Goal: Task Accomplishment & Management: Manage account settings

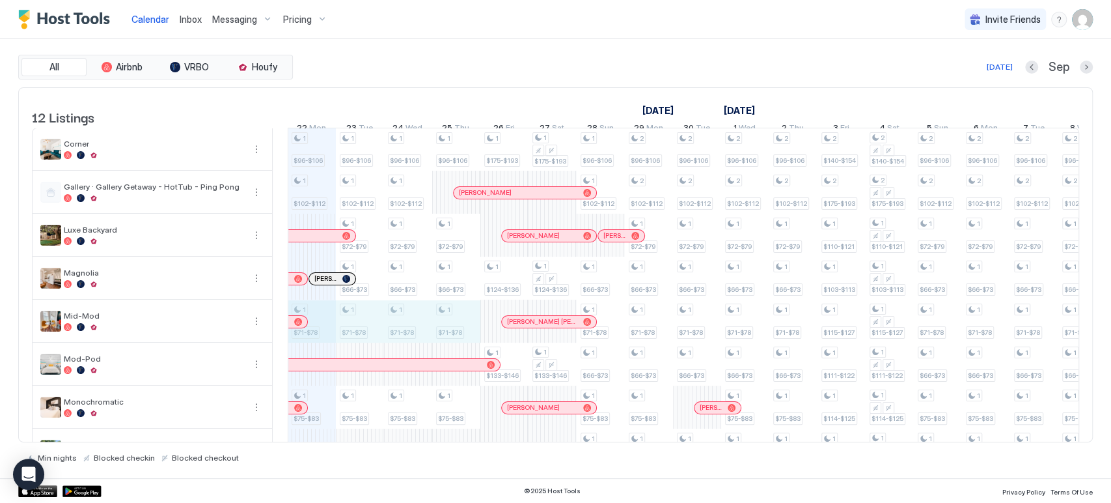
drag, startPoint x: 317, startPoint y: 322, endPoint x: 479, endPoint y: 341, distance: 163.2
click at [479, 341] on div "1 $96-$106 1 $102-$112 1 $71-$78 1 $75-$83 1 $95-$125 1 $85-$95 1 $96-$106 1 $1…" at bounding box center [914, 385] width 2698 height 515
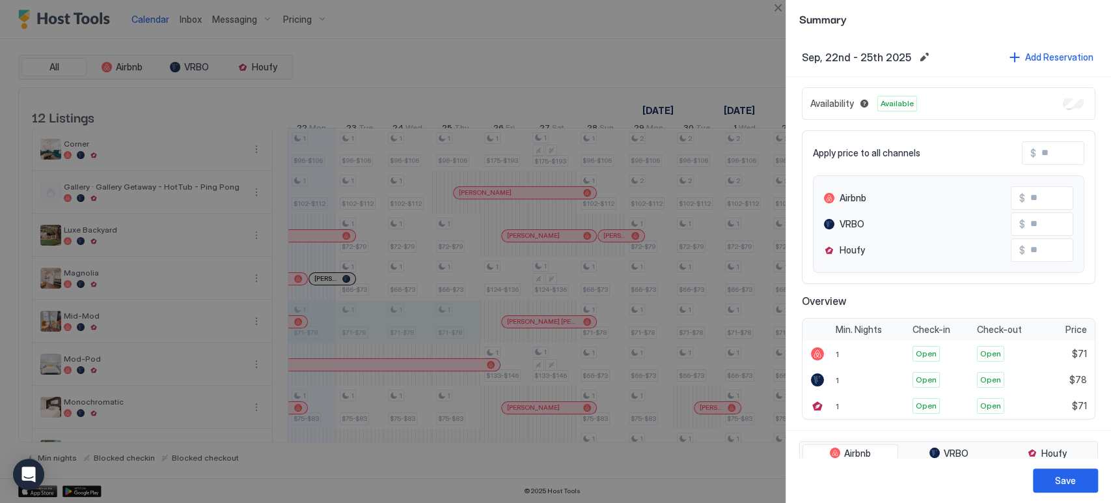
click at [1043, 152] on input "Input Field" at bounding box center [1088, 153] width 104 height 22
type input "*"
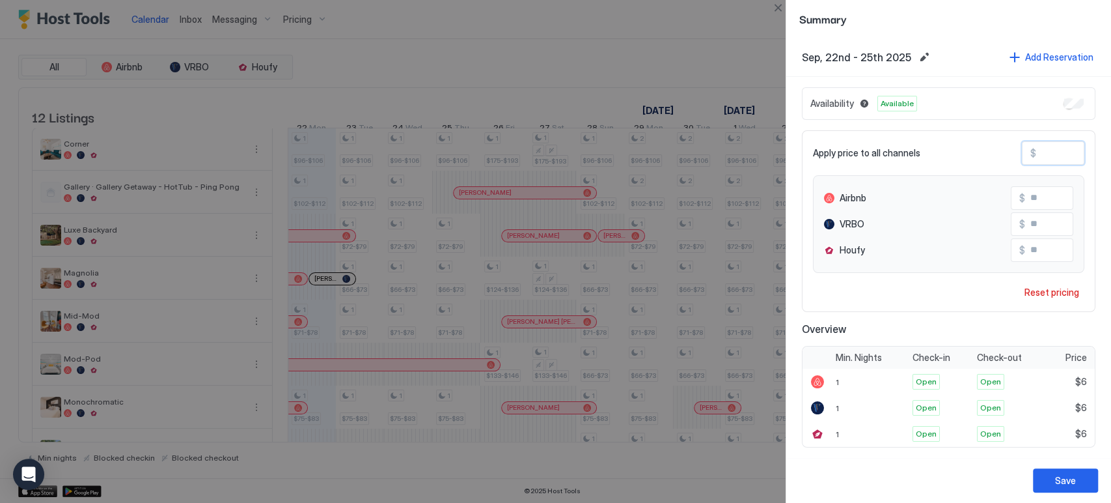
type input "**"
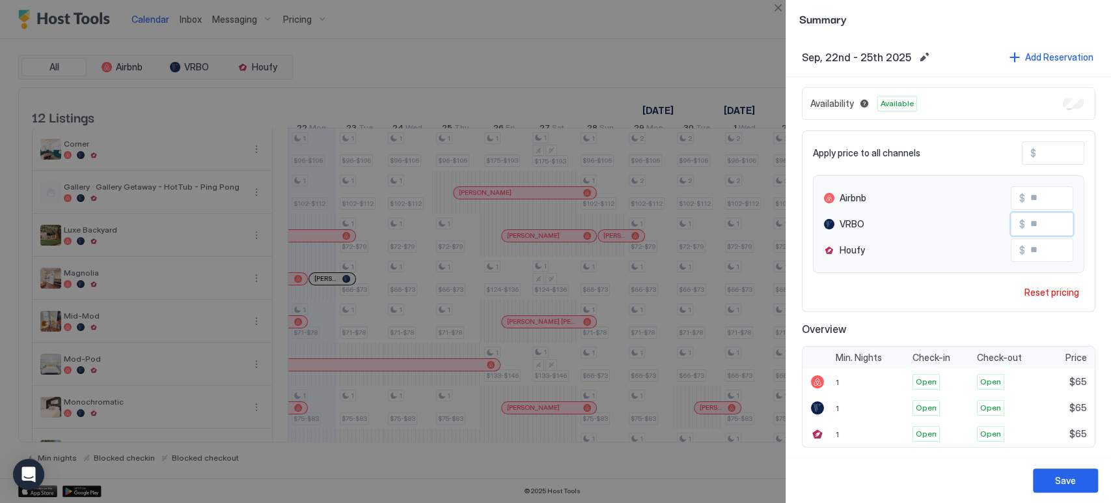
click at [1035, 234] on input "**" at bounding box center [1077, 224] width 104 height 22
type input "**"
click at [1054, 474] on button "Save" at bounding box center [1065, 480] width 65 height 24
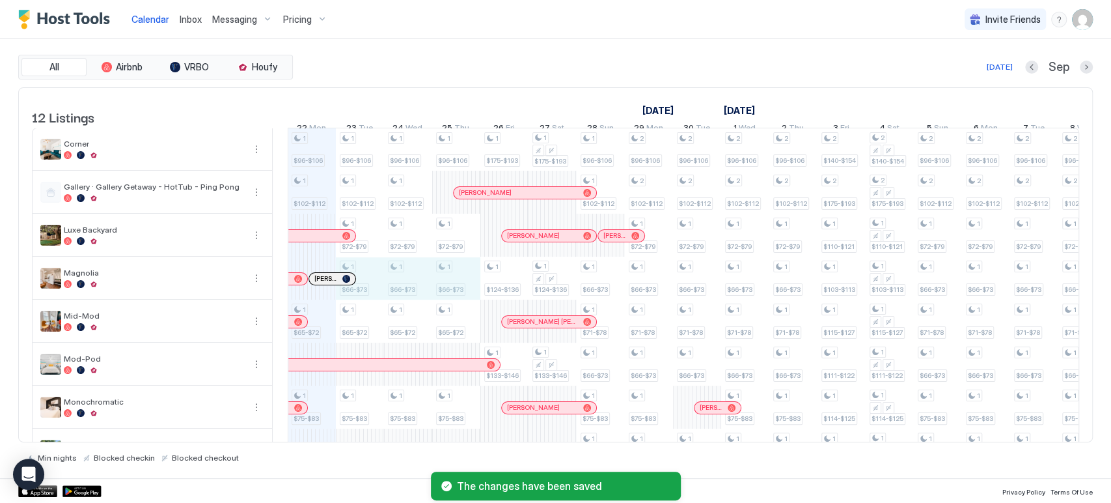
click at [462, 286] on div "1 $96-$106 1 $102-$112 1 $65-$72 1 $75-$83 1 $95-$125 1 $85-$95 1 $96-$106 1 $1…" at bounding box center [914, 385] width 2698 height 515
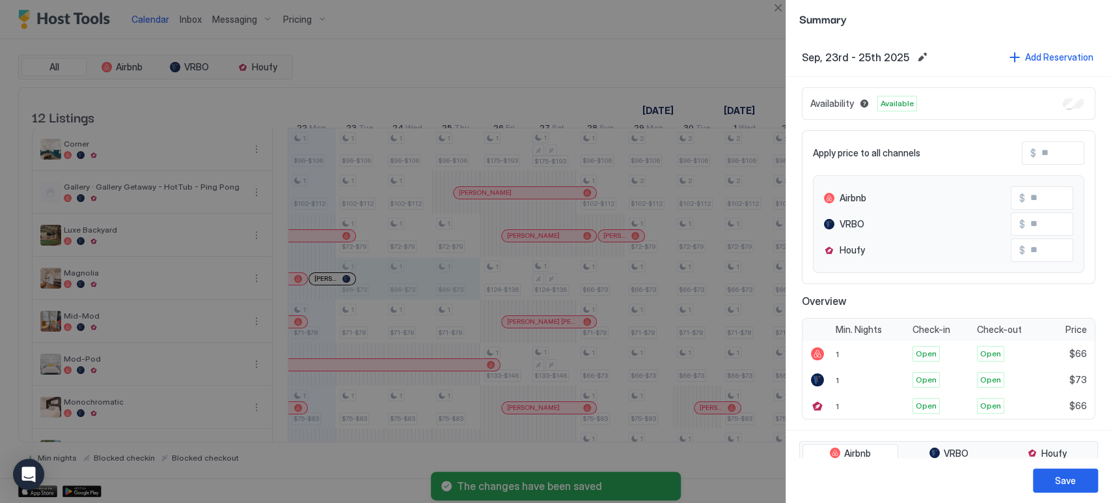
click at [1044, 157] on input "Input Field" at bounding box center [1088, 153] width 104 height 22
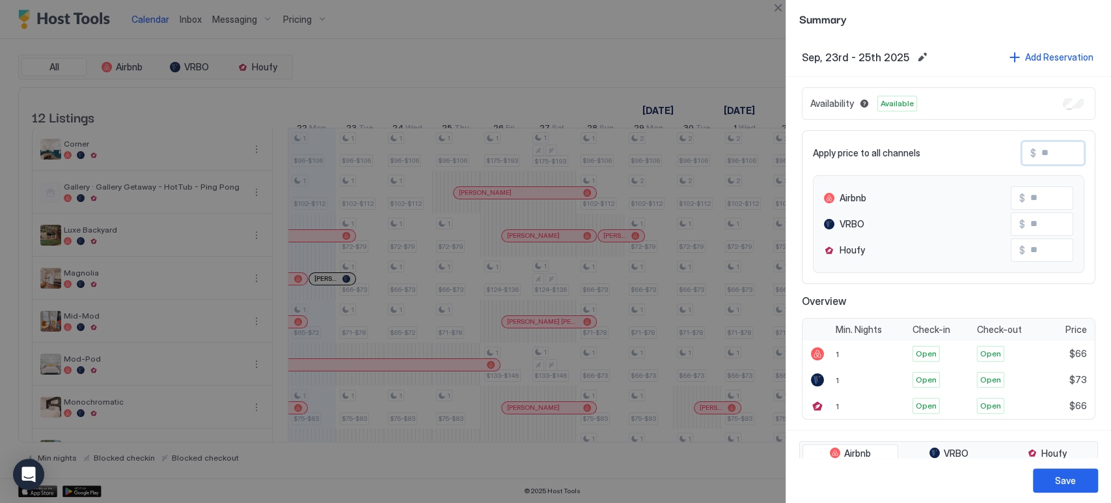
type input "*"
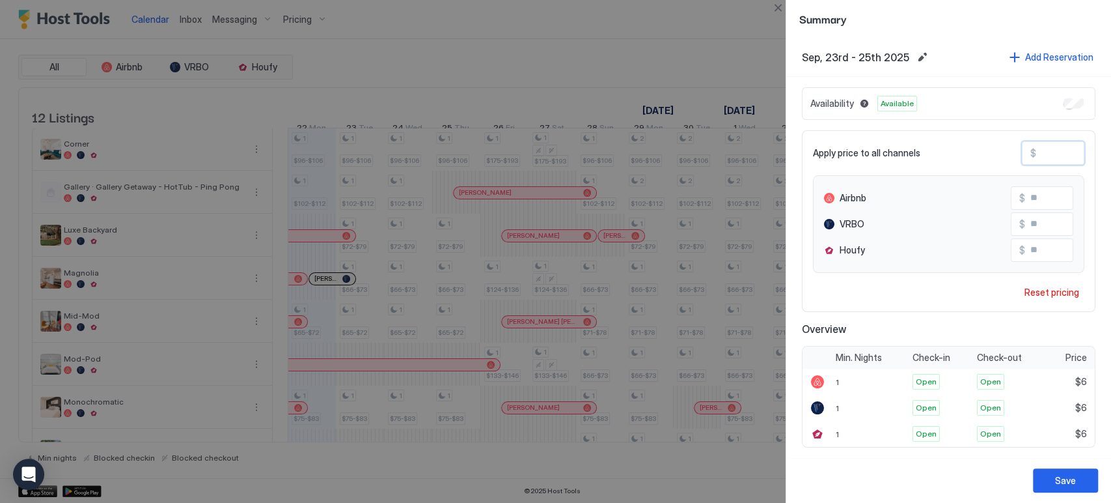
type input "*"
type input "**"
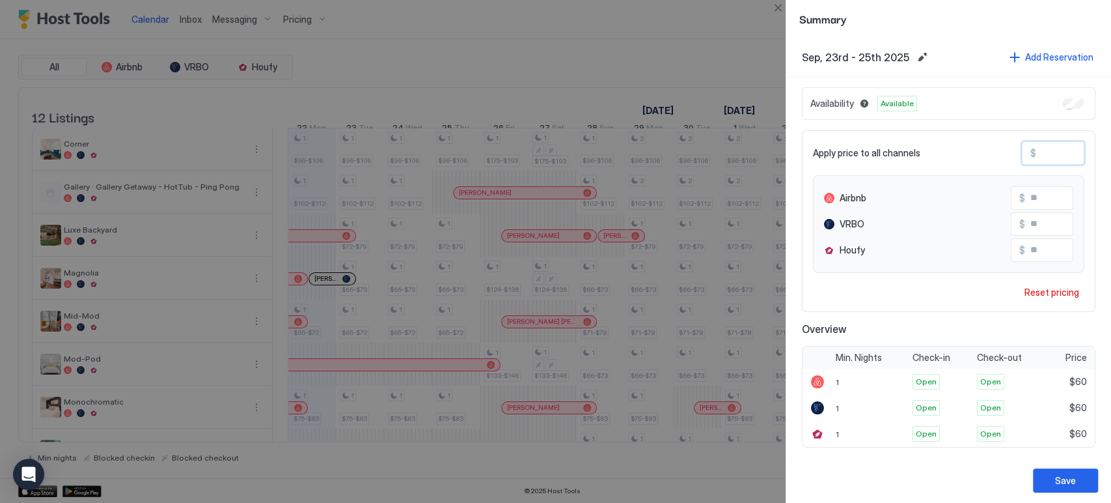
type input "**"
click at [1046, 159] on input "**" at bounding box center [1088, 153] width 104 height 22
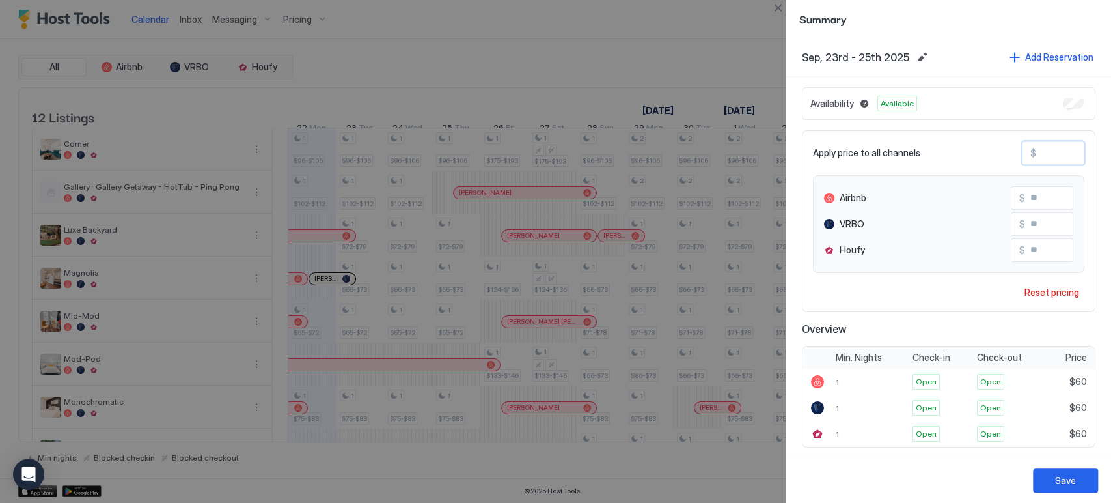
click at [1046, 159] on input "**" at bounding box center [1088, 153] width 104 height 22
type input "*"
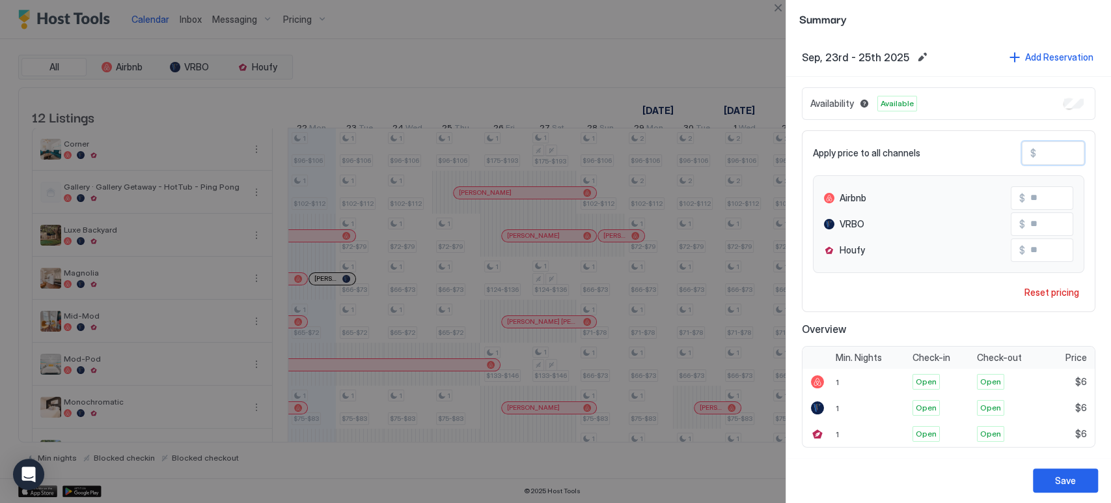
type input "**"
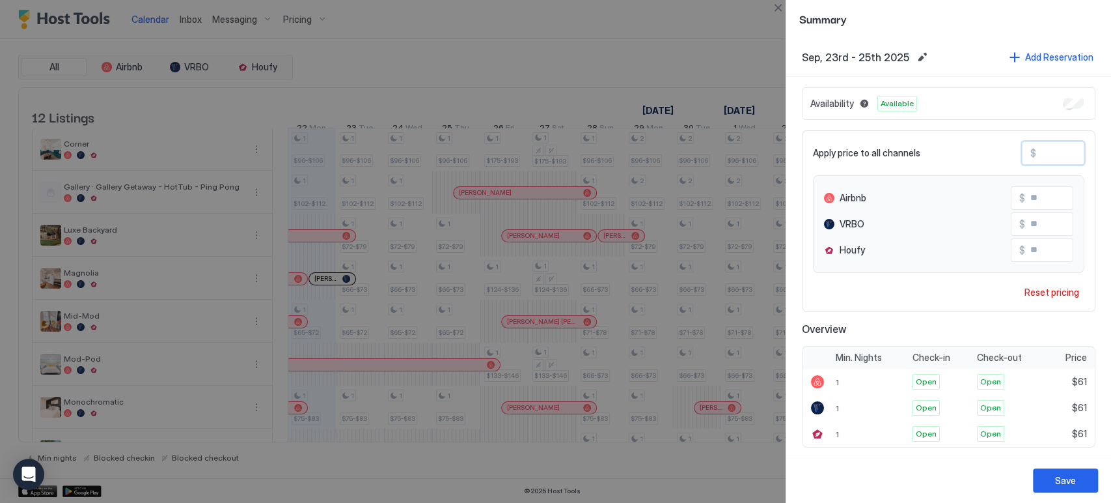
click at [1027, 227] on input "**" at bounding box center [1077, 224] width 104 height 22
type input "**"
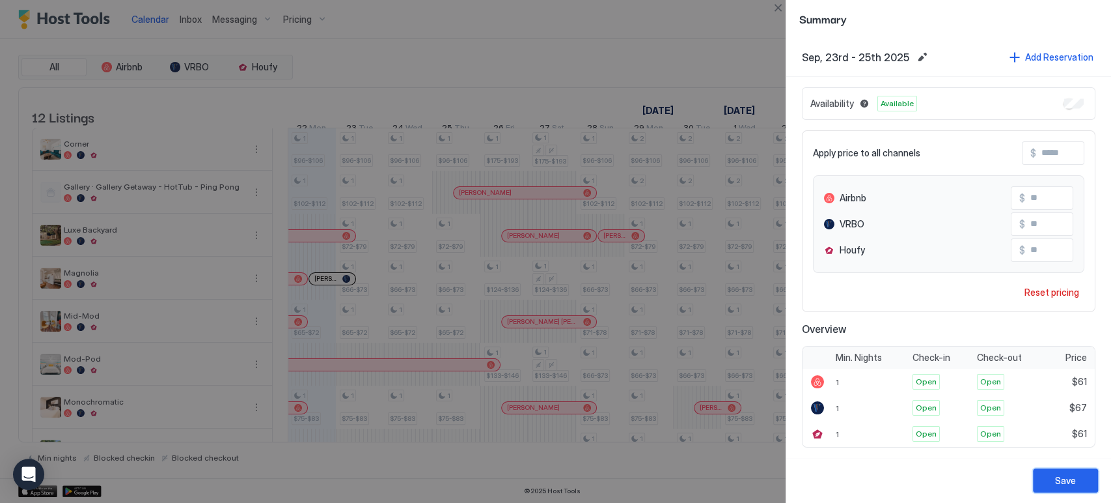
click at [1053, 483] on button "Save" at bounding box center [1065, 480] width 65 height 24
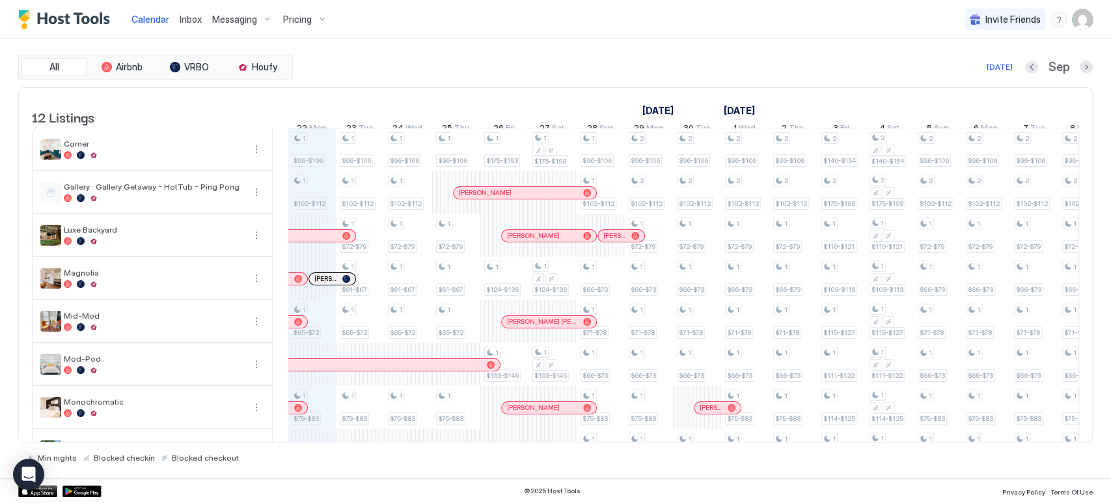
scroll to position [184, 0]
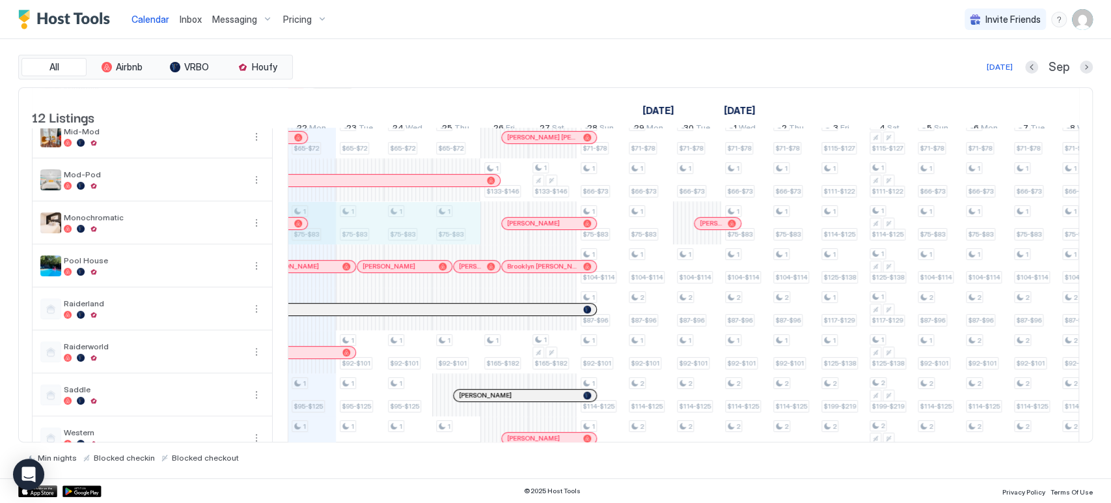
drag, startPoint x: 327, startPoint y: 238, endPoint x: 460, endPoint y: 234, distance: 132.8
click at [460, 234] on div "1 $96-$106 1 $102-$112 1 $65-$72 1 $75-$83 1 $95-$125 1 $85-$95 1 $96-$106 1 $1…" at bounding box center [914, 201] width 2698 height 515
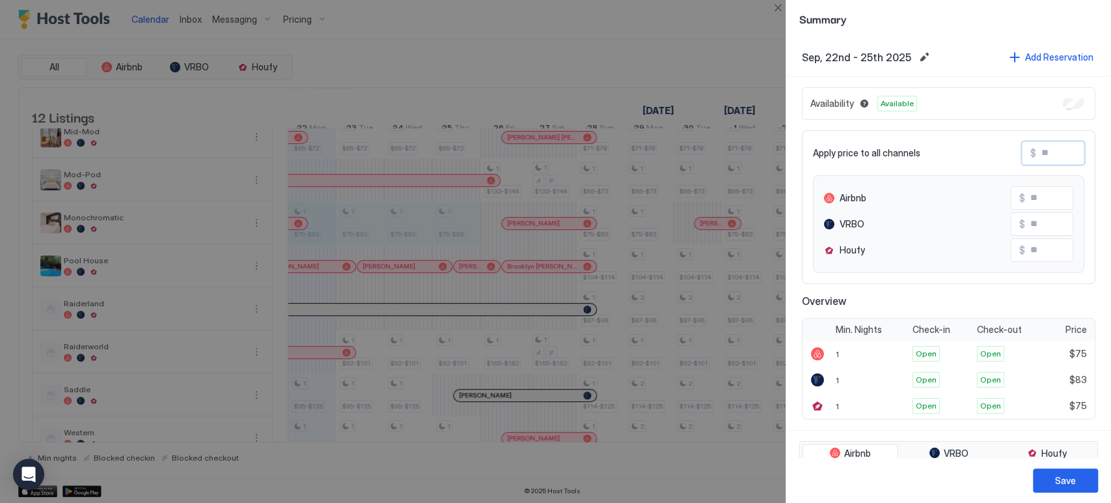
click at [1049, 143] on input "Input Field" at bounding box center [1088, 153] width 104 height 22
type input "*"
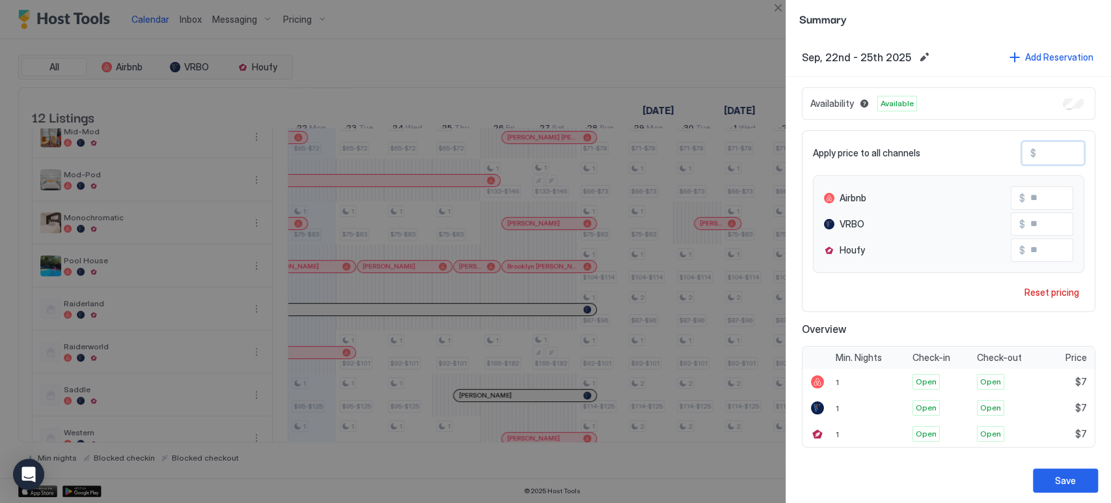
type input "**"
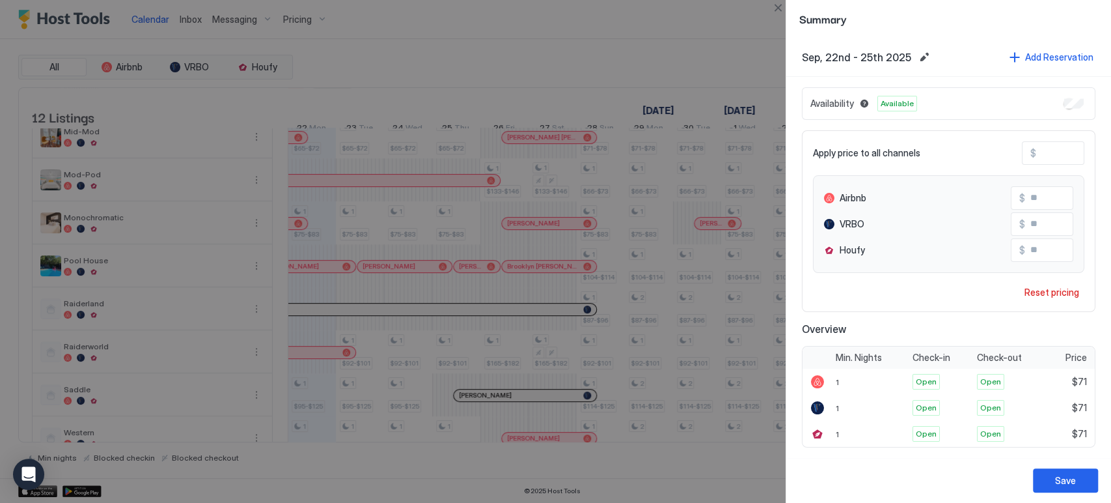
click at [1046, 234] on div "$ **" at bounding box center [1042, 223] width 62 height 23
click at [1042, 229] on input "**" at bounding box center [1077, 224] width 104 height 22
type input "**"
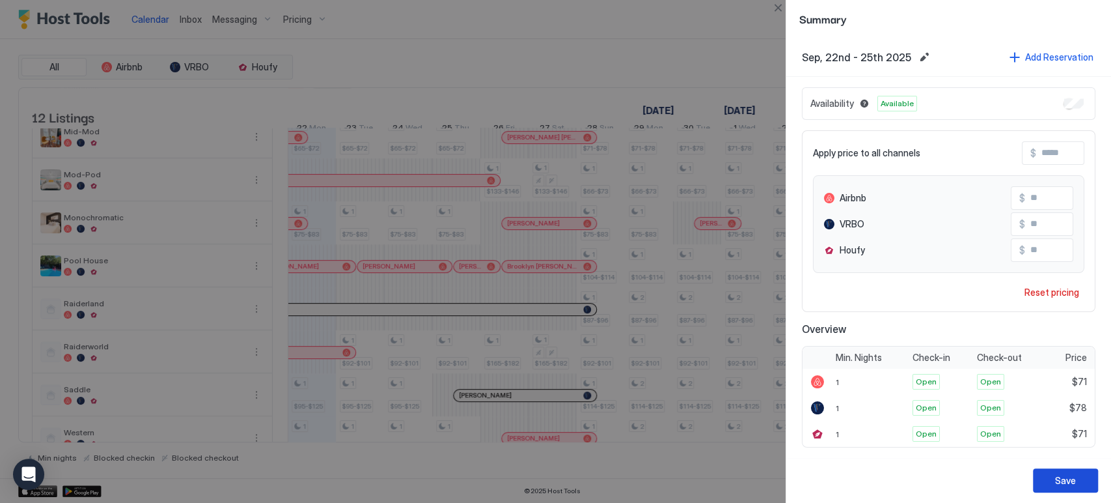
click at [1064, 472] on button "Save" at bounding box center [1065, 480] width 65 height 24
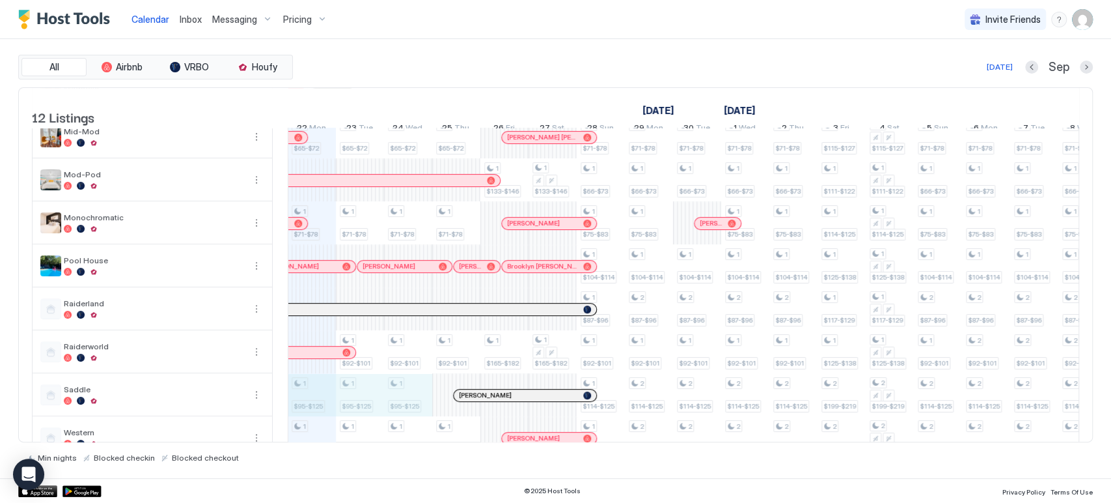
drag, startPoint x: 307, startPoint y: 403, endPoint x: 399, endPoint y: 398, distance: 91.9
click at [399, 398] on div "1 $96-$106 1 $102-$112 1 $65-$72 1 $71-$78 1 $95-$125 1 $85-$95 1 $96-$106 1 $1…" at bounding box center [914, 201] width 2698 height 515
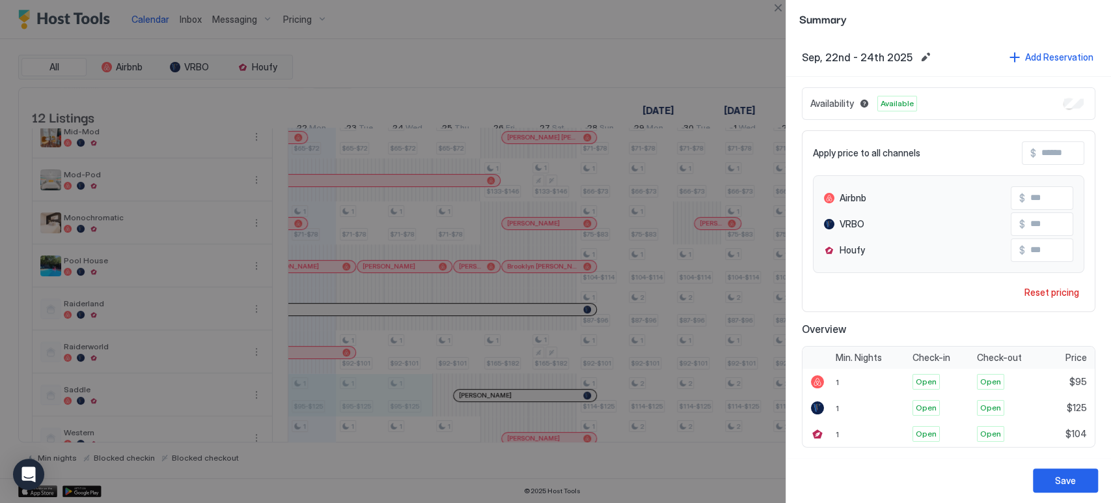
click at [1027, 189] on input "**" at bounding box center [1077, 198] width 104 height 22
click at [785, 10] on button "Close" at bounding box center [778, 8] width 16 height 16
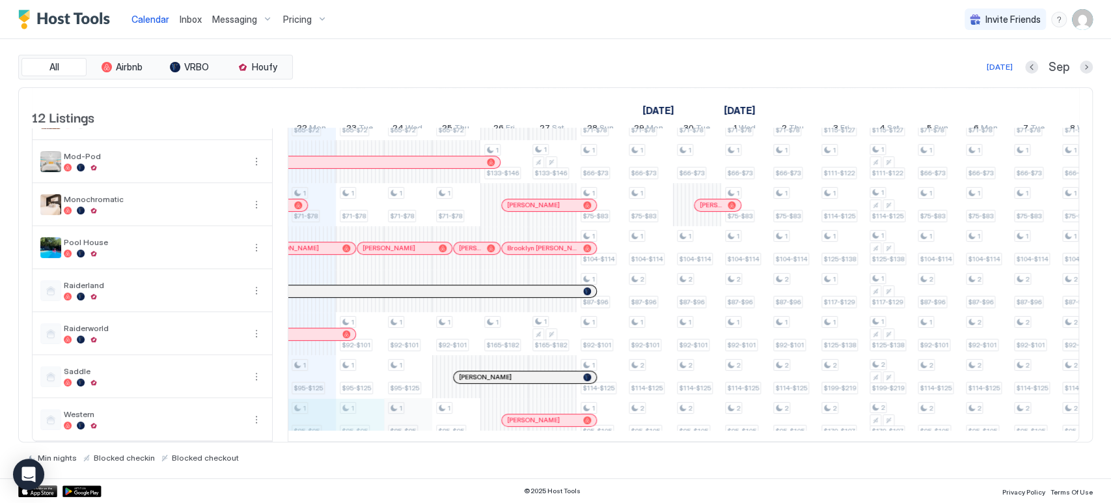
scroll to position [0, 723]
drag, startPoint x: 317, startPoint y: 400, endPoint x: 459, endPoint y: 408, distance: 142.1
click at [459, 408] on div "1 $96-$106 1 $102-$112 1 $65-$72 1 $71-$78 1 $95-$125 1 $85-$95 1 $96-$106 1 $1…" at bounding box center [914, 183] width 2698 height 515
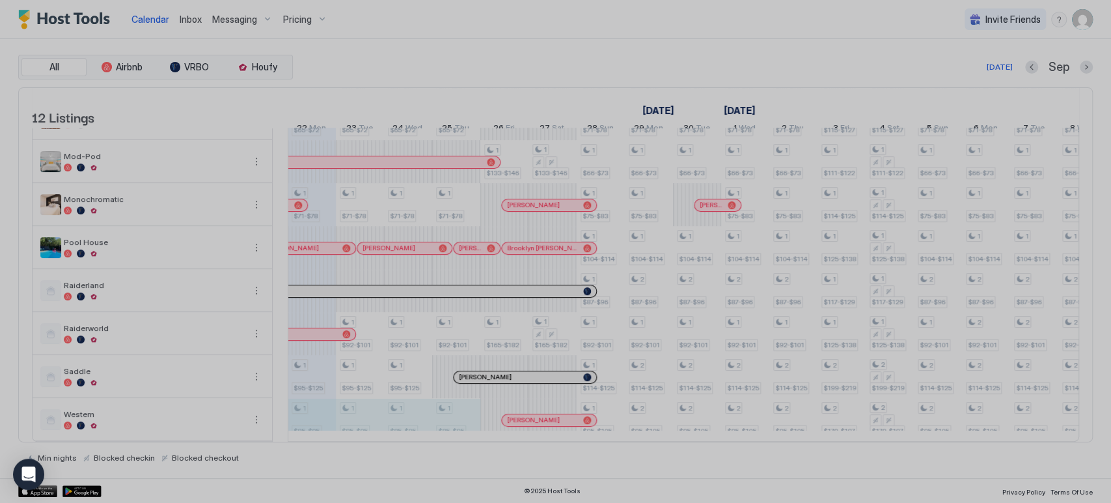
type input "**"
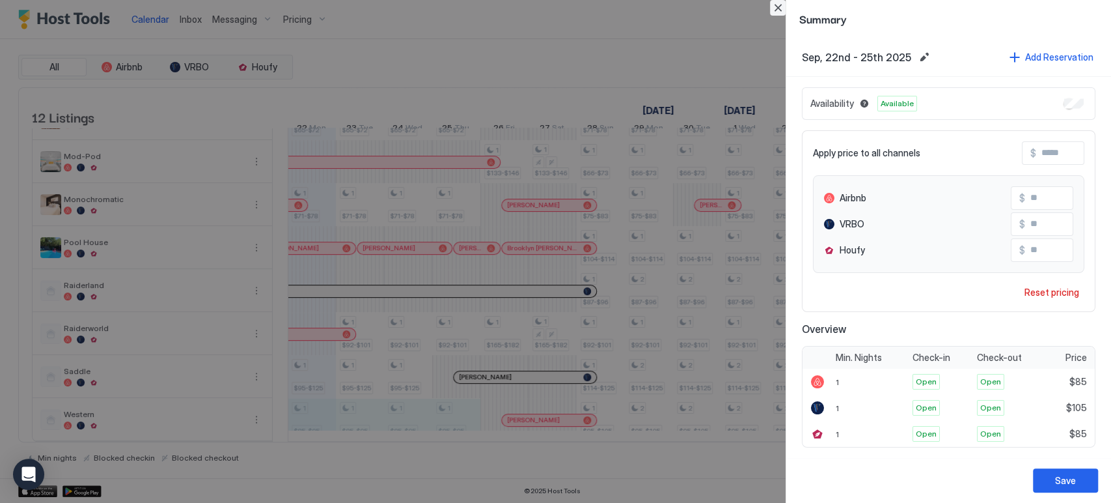
click at [775, 7] on button "Close" at bounding box center [778, 8] width 16 height 16
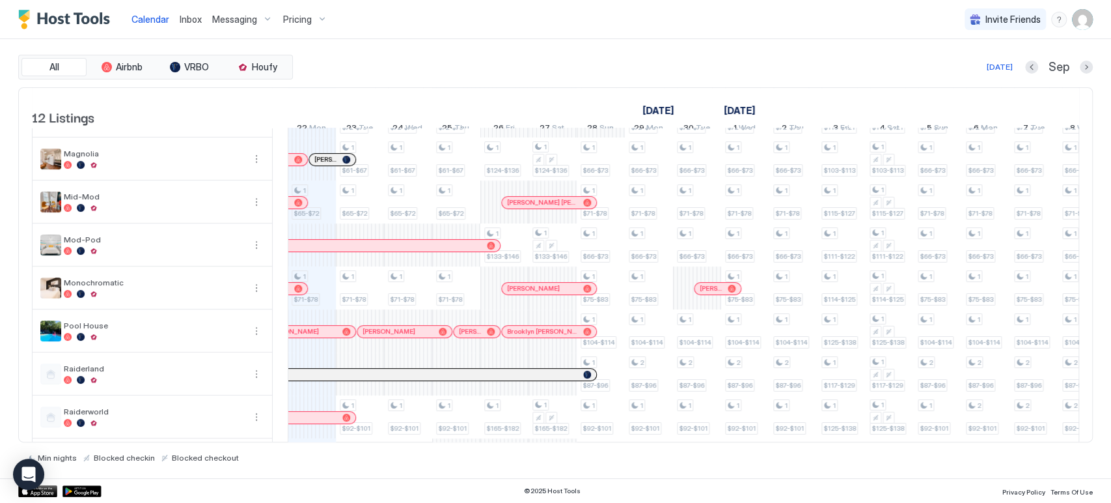
scroll to position [118, 0]
click at [307, 207] on div "[PERSON_NAME]" at bounding box center [284, 203] width 46 height 8
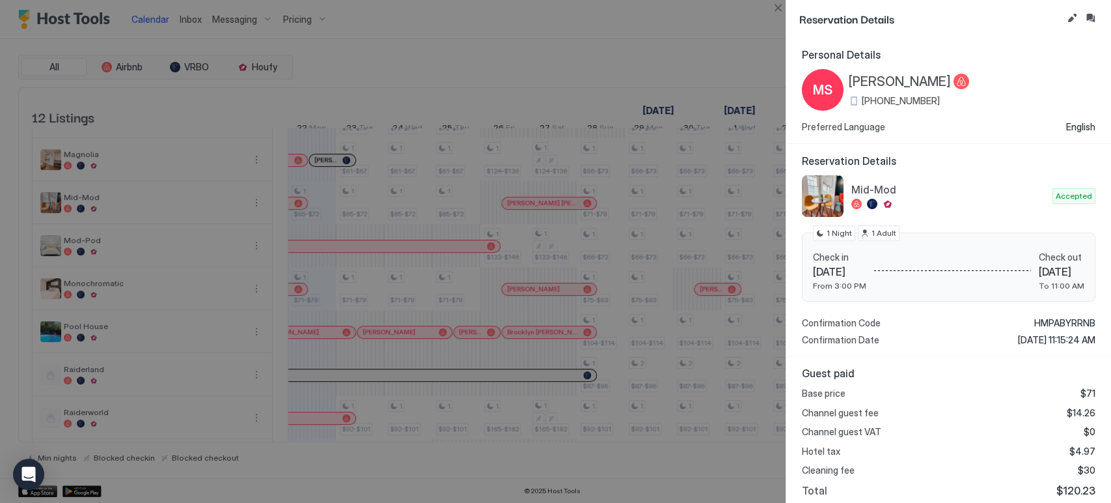
drag, startPoint x: 307, startPoint y: 211, endPoint x: 643, endPoint y: 149, distance: 341.6
click at [643, 149] on div at bounding box center [555, 251] width 1111 height 503
drag, startPoint x: 773, startPoint y: 20, endPoint x: 775, endPoint y: 4, distance: 15.7
click at [775, 4] on div "Reservation Details Personal Details [PERSON_NAME] [PHONE_NUMBER] Preferred Lan…" at bounding box center [555, 251] width 1111 height 503
click at [773, 5] on button "Close" at bounding box center [778, 8] width 16 height 16
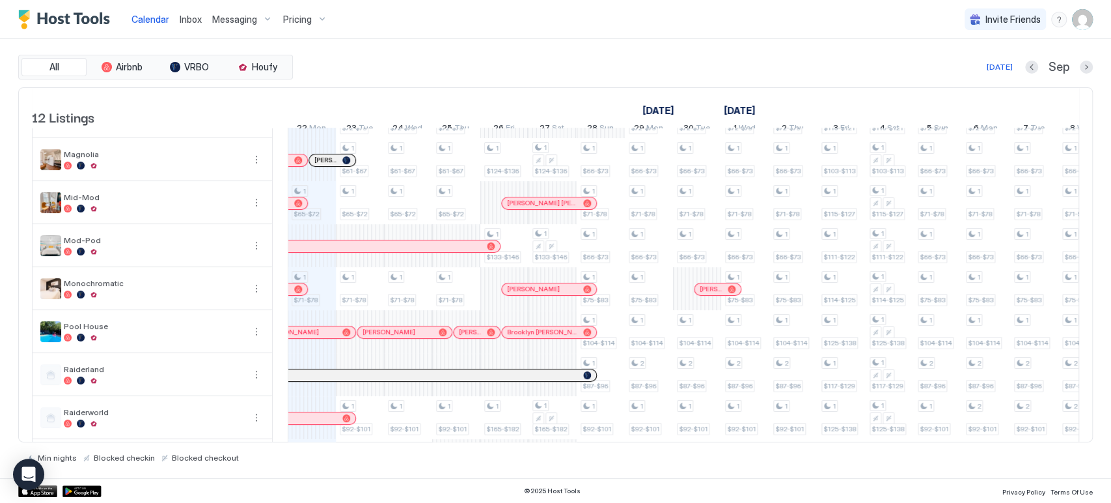
click at [324, 301] on div "1 $96-$106 1 $102-$112 1 $65-$72 1 $71-$78 1 $95-$125 1 $85-$95 1 $96-$106 1 $1…" at bounding box center [914, 267] width 2698 height 515
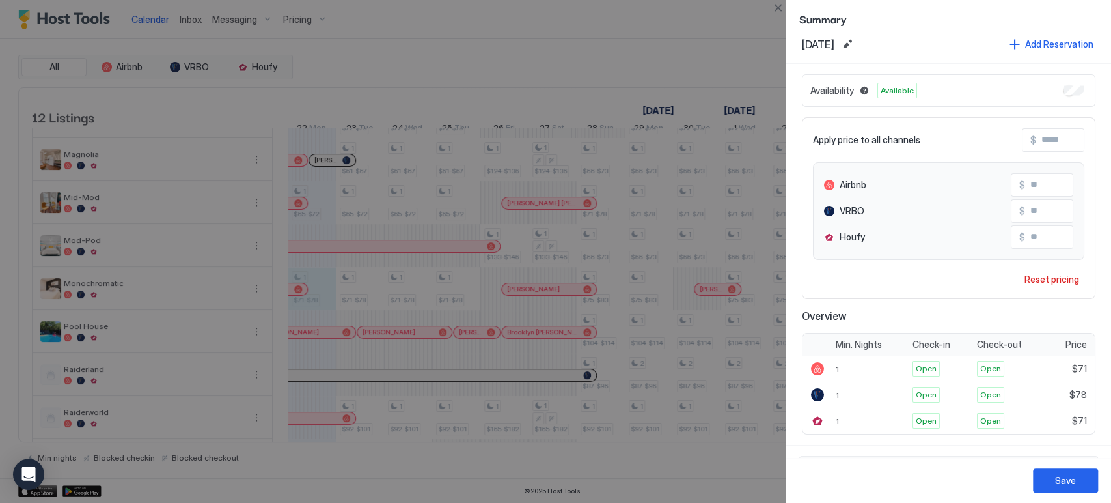
scroll to position [0, 0]
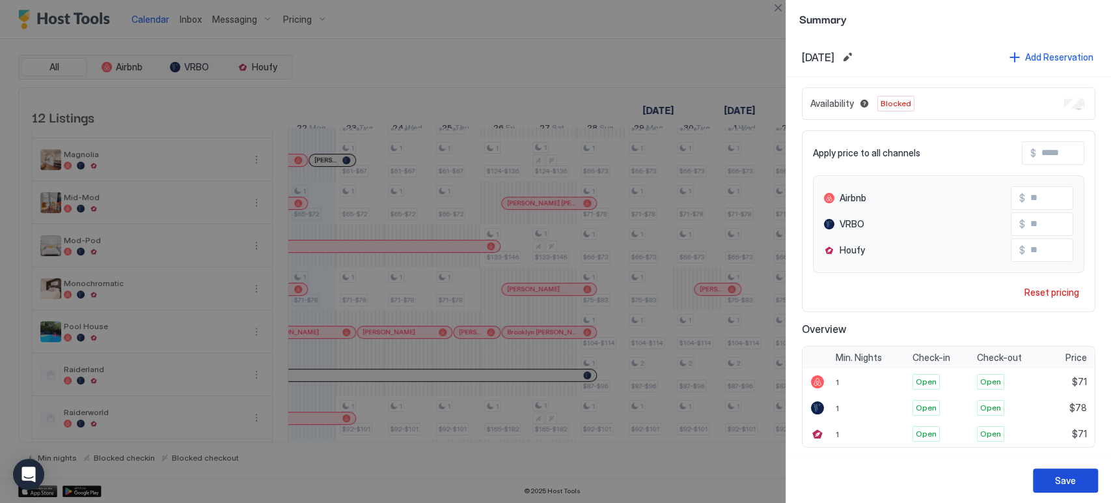
click at [1053, 482] on button "Save" at bounding box center [1065, 480] width 65 height 24
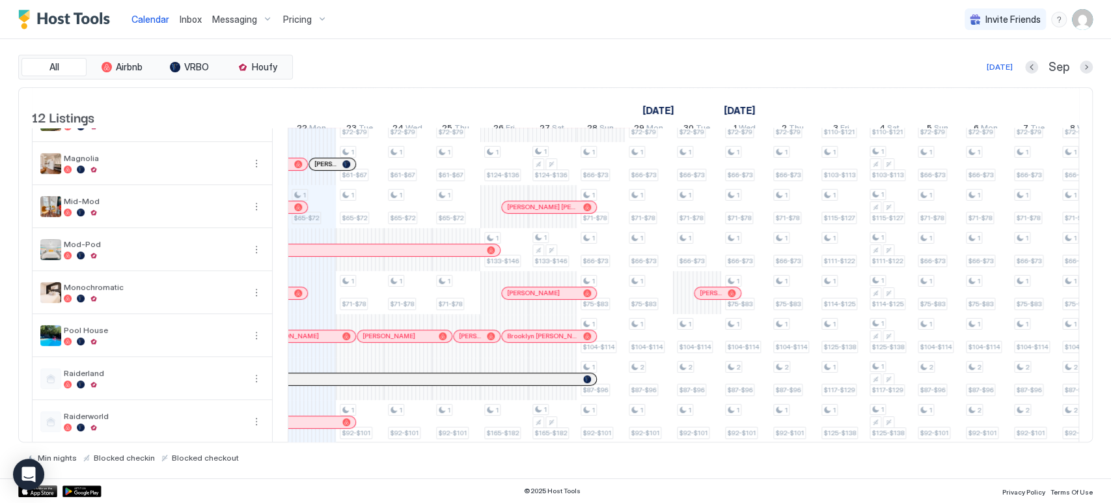
scroll to position [115, 0]
click at [326, 307] on div "1 $96-$106 1 $102-$112 1 $65-$72 1 $95-$125 1 $85-$95 1 $96-$106 1 $102-$112 1 …" at bounding box center [914, 270] width 2698 height 515
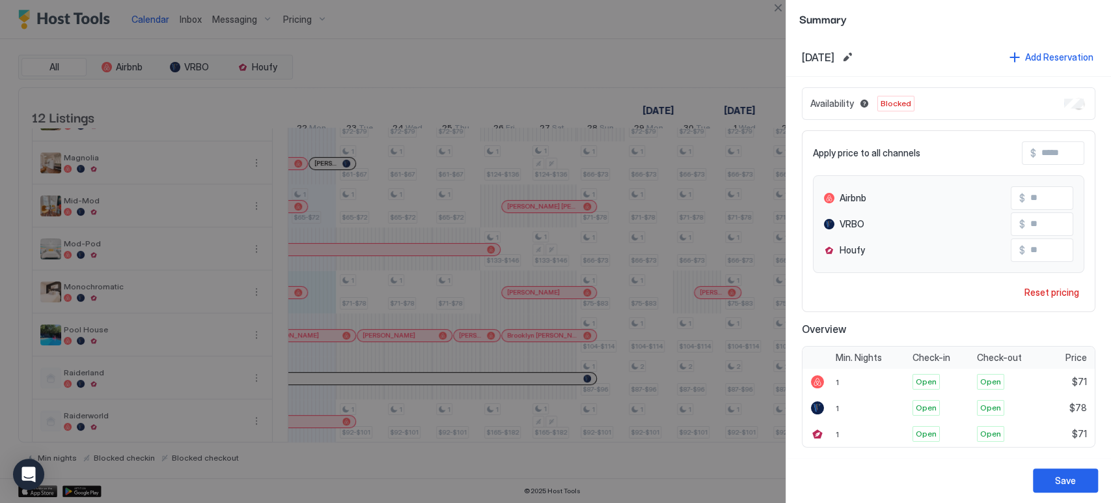
click at [381, 61] on div at bounding box center [555, 251] width 1111 height 503
click at [787, 3] on div "Summary" at bounding box center [948, 19] width 325 height 38
click at [774, 11] on button "Close" at bounding box center [778, 8] width 16 height 16
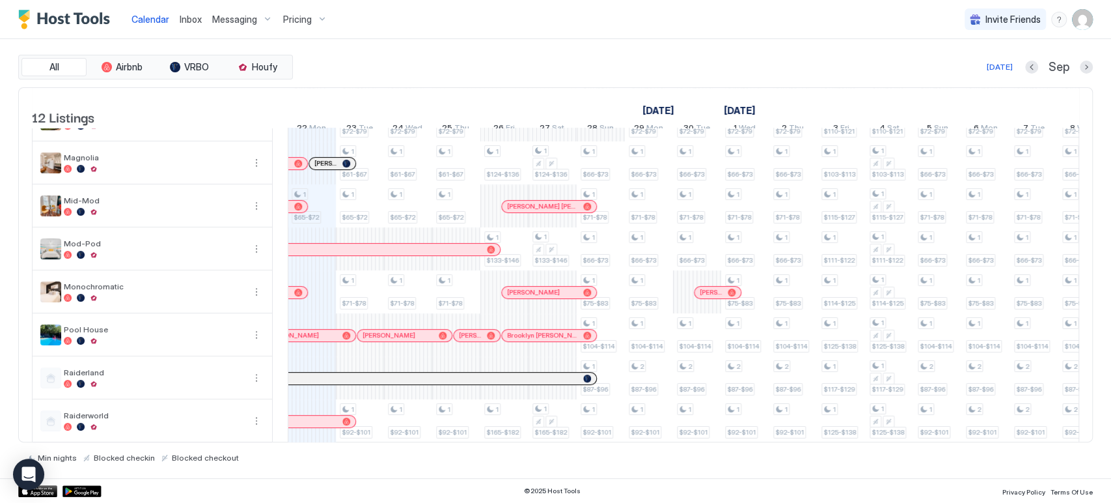
click at [321, 217] on div "1 $96-$106 1 $102-$112 1 $65-$72 1 $95-$125 1 $85-$95 1 $96-$106 1 $102-$112 1 …" at bounding box center [914, 270] width 2698 height 515
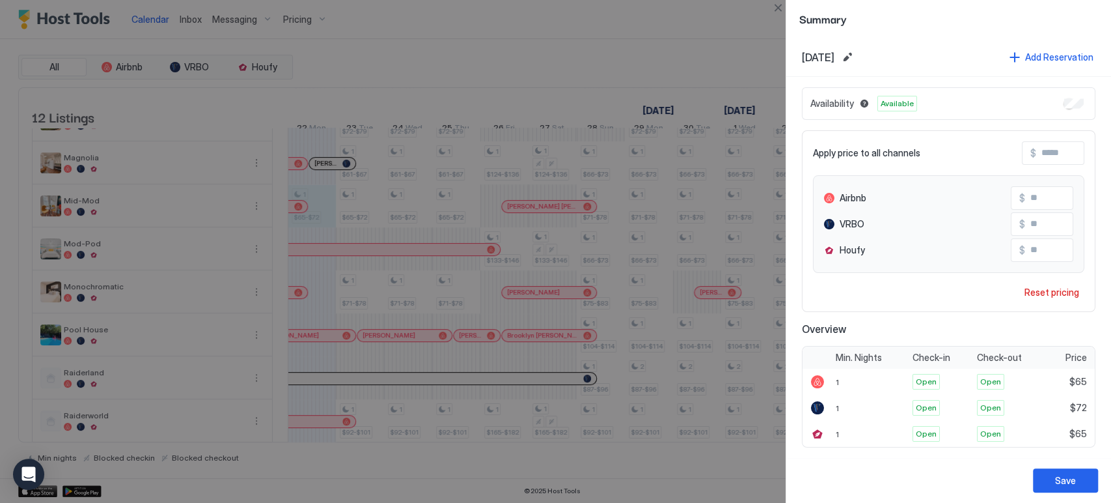
click at [1054, 98] on div "Availability Available" at bounding box center [949, 103] width 294 height 33
click at [1066, 108] on div "Availability Available" at bounding box center [949, 103] width 294 height 33
click at [1051, 477] on button "Save" at bounding box center [1065, 480] width 65 height 24
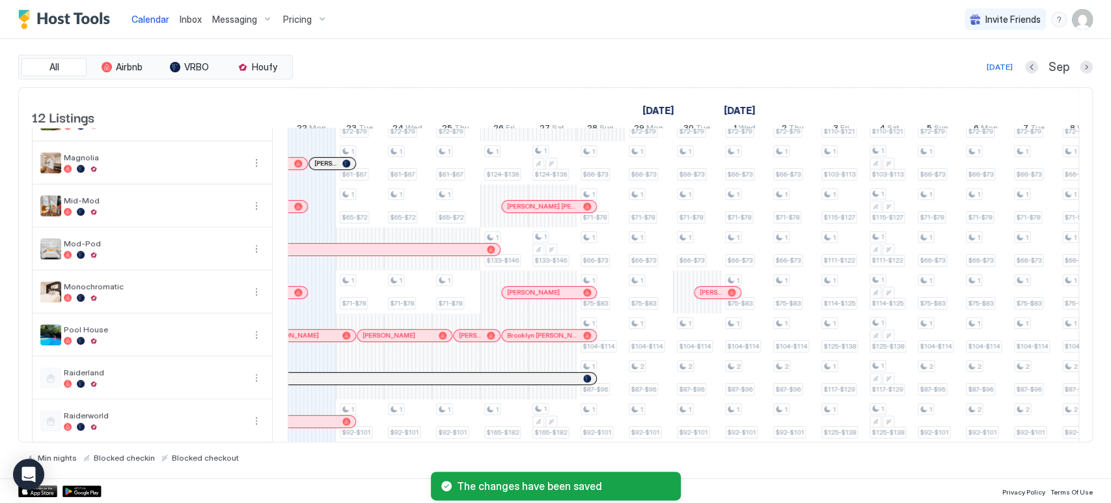
click at [328, 307] on div "1 $96-$106 1 $102-$112 1 $95-$125 1 $85-$95 1 $96-$106 1 $102-$112 1 $72-$79 1 …" at bounding box center [914, 270] width 2698 height 515
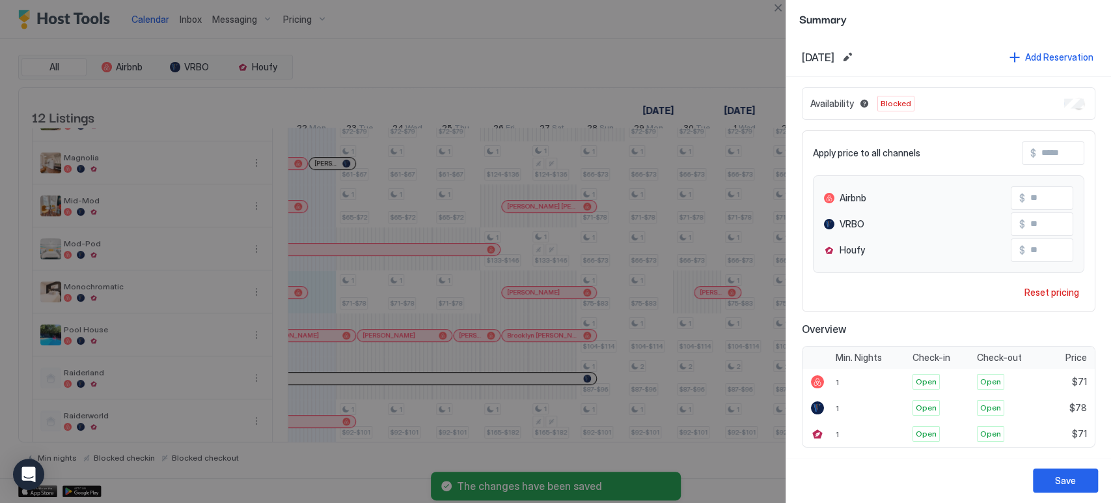
click at [1077, 108] on div "Availability Blocked" at bounding box center [949, 103] width 294 height 33
click at [1057, 478] on div "Save" at bounding box center [1065, 480] width 21 height 14
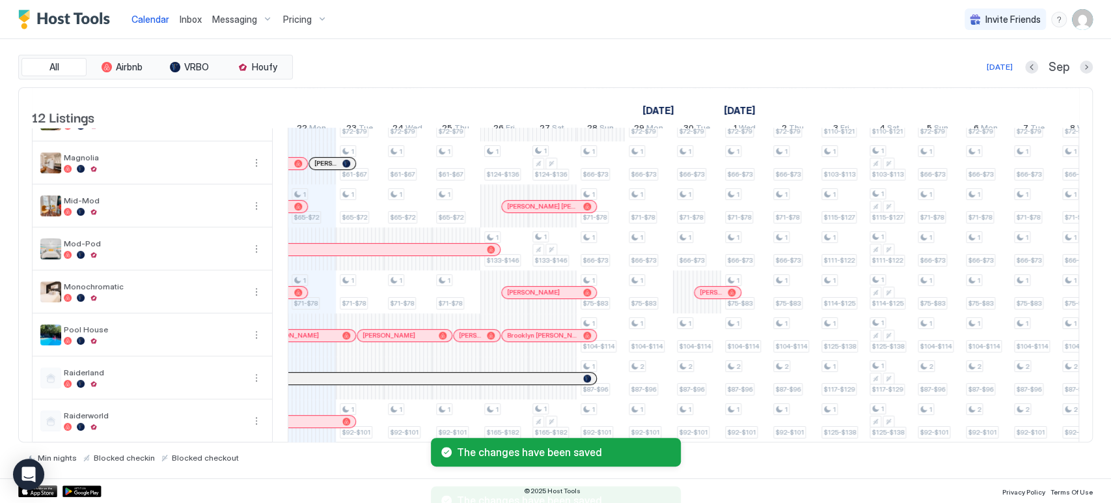
click at [1061, 482] on div "The changes have been saved The changes have been saved" at bounding box center [555, 469] width 1111 height 68
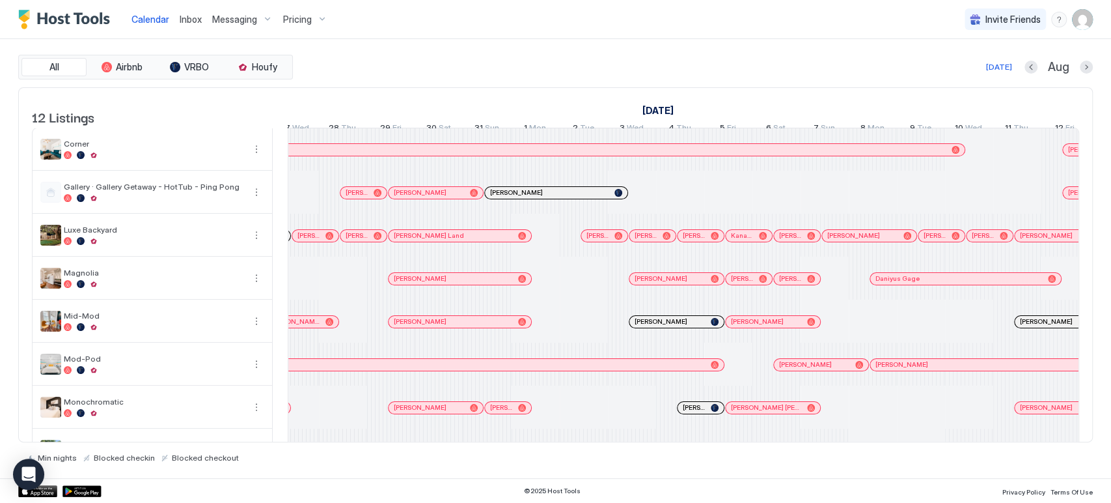
scroll to position [0, 431]
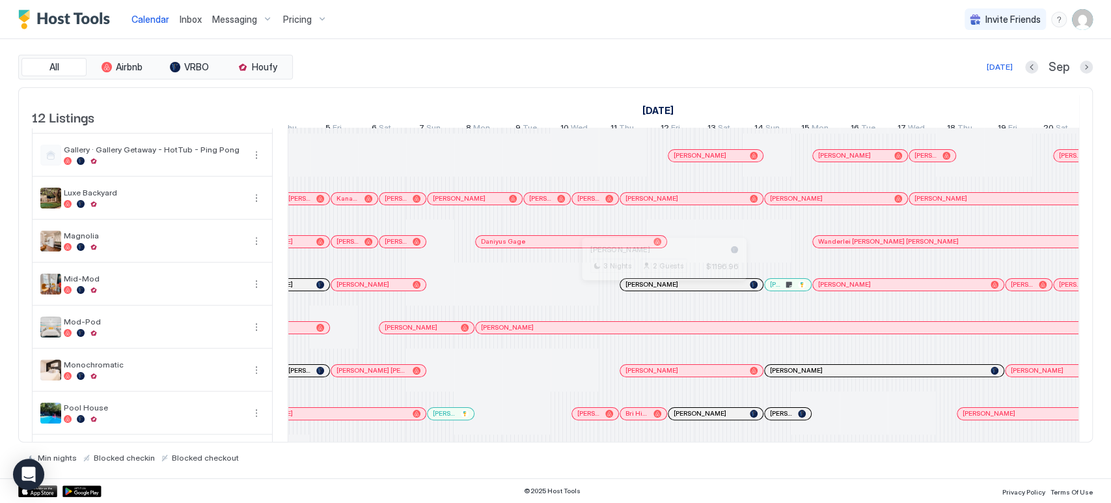
click at [660, 290] on div at bounding box center [660, 284] width 10 height 10
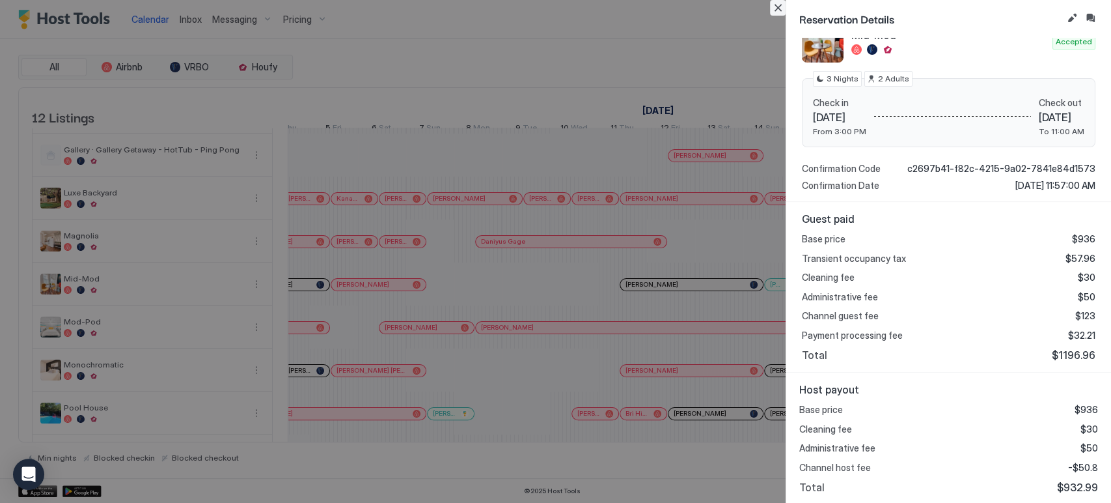
click at [774, 9] on button "Close" at bounding box center [778, 8] width 16 height 16
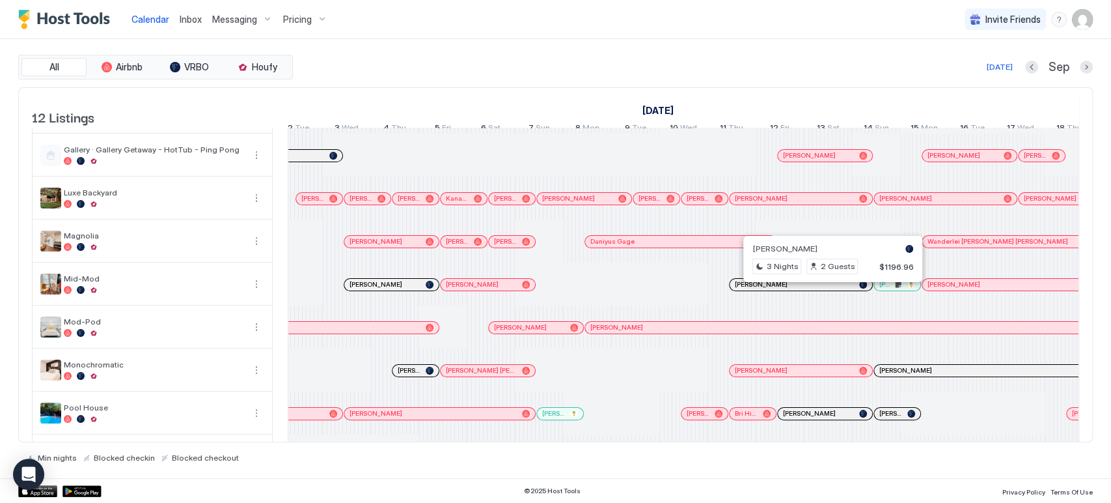
click at [828, 290] on div at bounding box center [829, 284] width 10 height 10
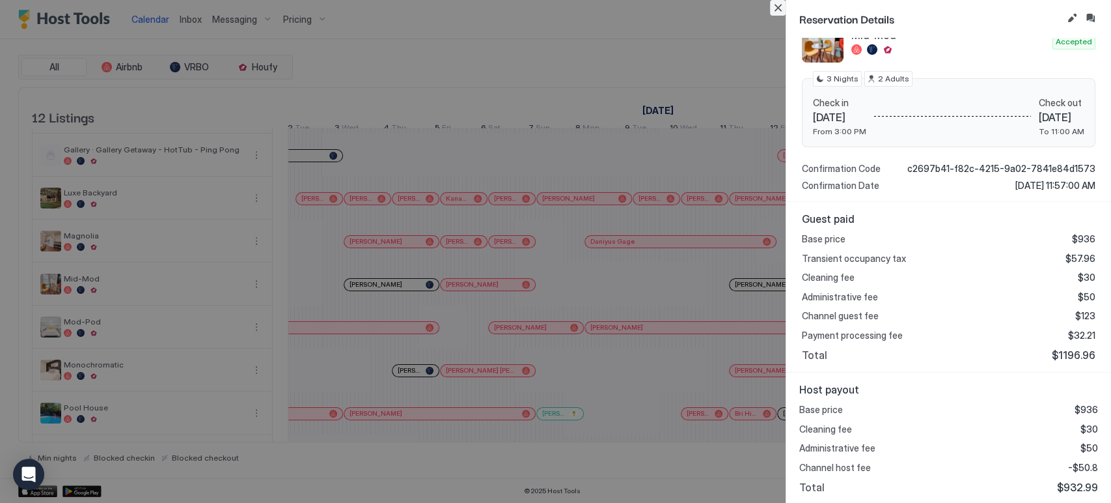
click at [781, 12] on button "Close" at bounding box center [778, 8] width 16 height 16
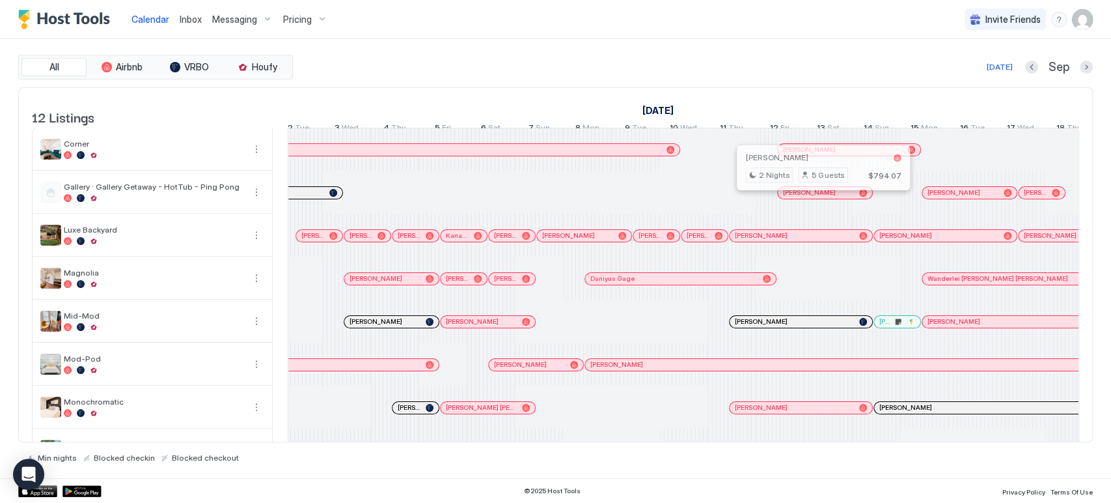
click at [818, 198] on div at bounding box center [818, 192] width 10 height 10
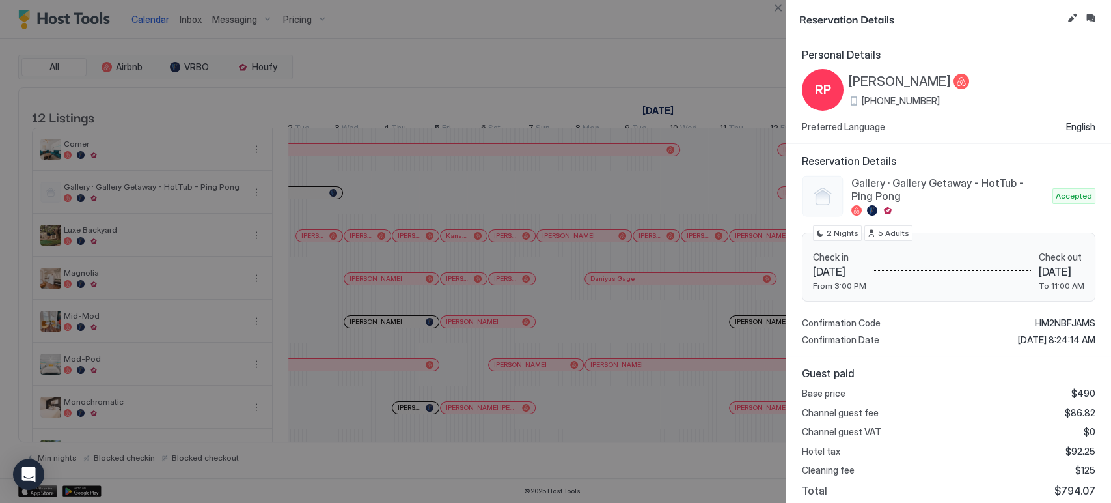
click at [776, 16] on div at bounding box center [555, 251] width 1111 height 503
click at [781, 6] on button "Close" at bounding box center [778, 8] width 16 height 16
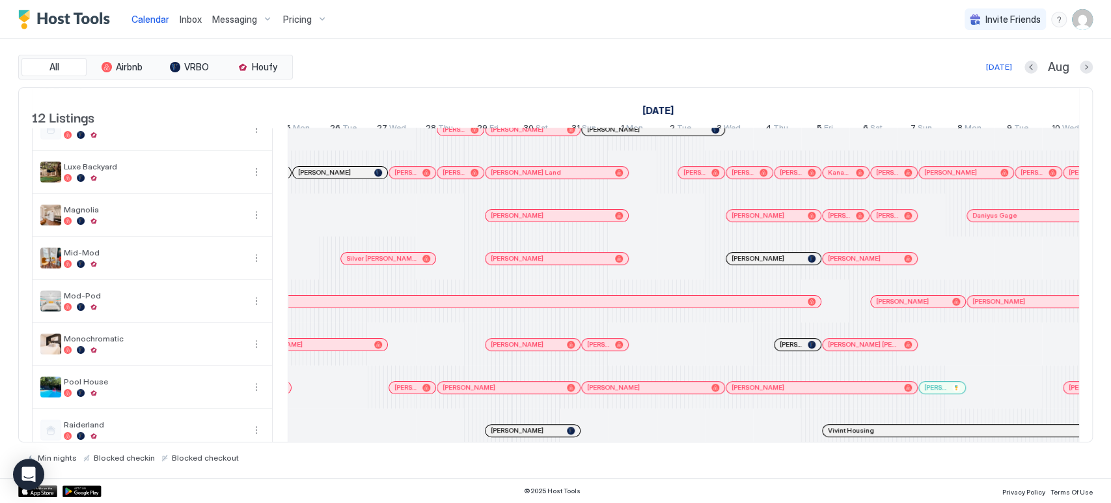
click at [529, 350] on div "[PERSON_NAME]" at bounding box center [533, 345] width 94 height 12
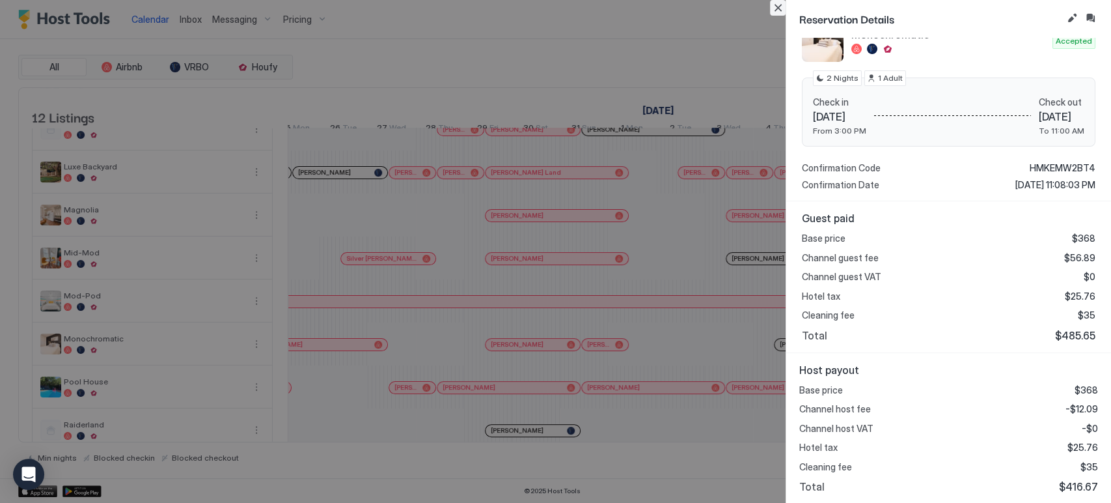
click at [782, 10] on button "Close" at bounding box center [778, 8] width 16 height 16
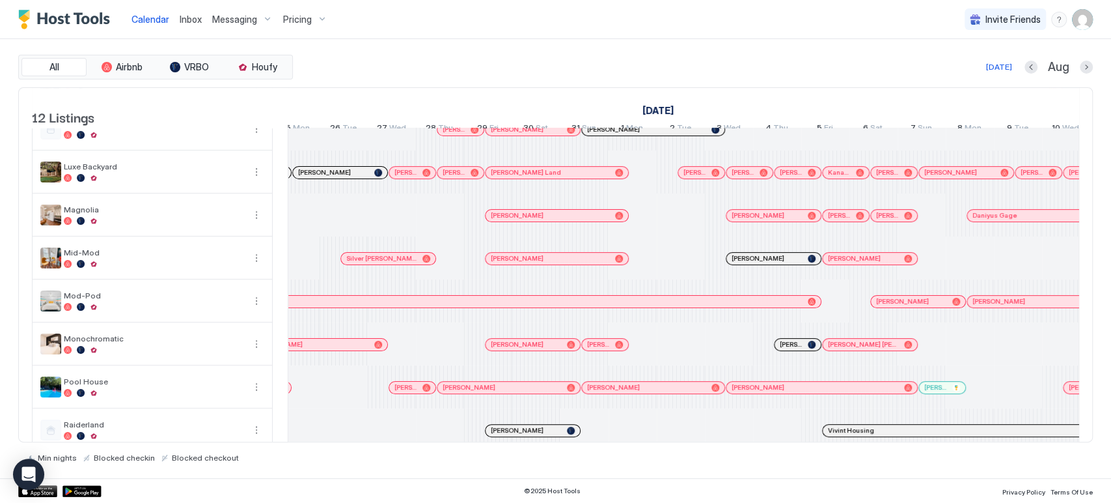
click at [544, 264] on div at bounding box center [544, 258] width 10 height 10
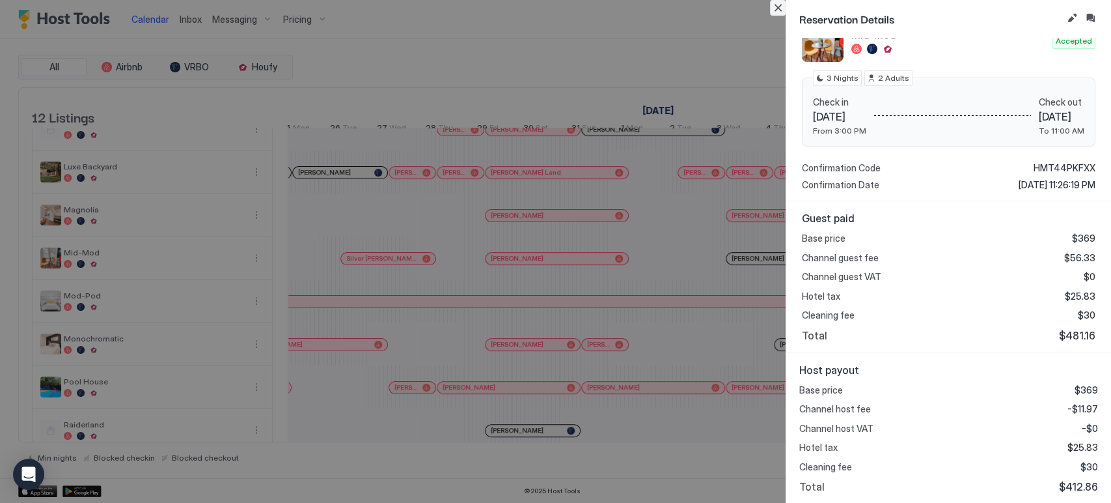
click at [781, 6] on button "Close" at bounding box center [778, 8] width 16 height 16
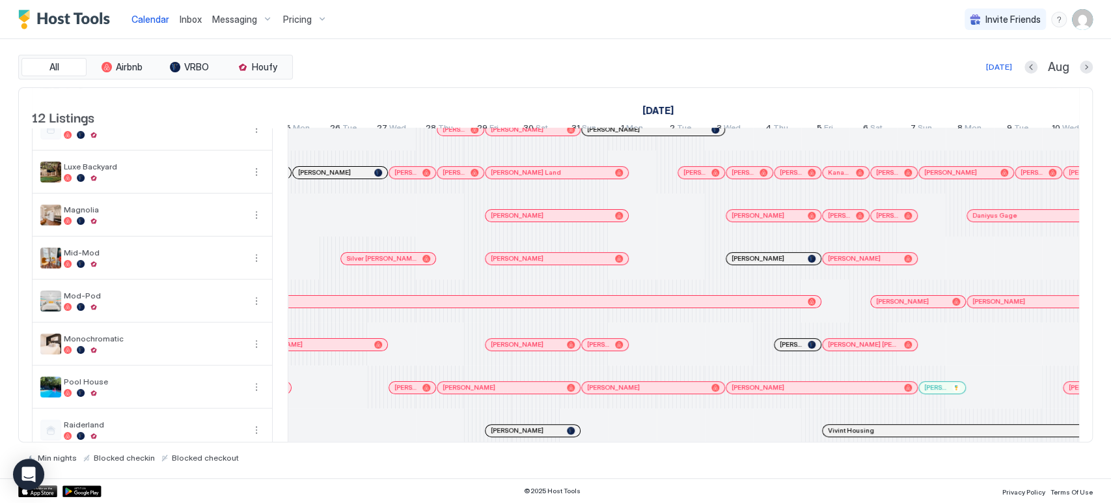
click at [534, 221] on div "[PERSON_NAME]" at bounding box center [557, 216] width 143 height 12
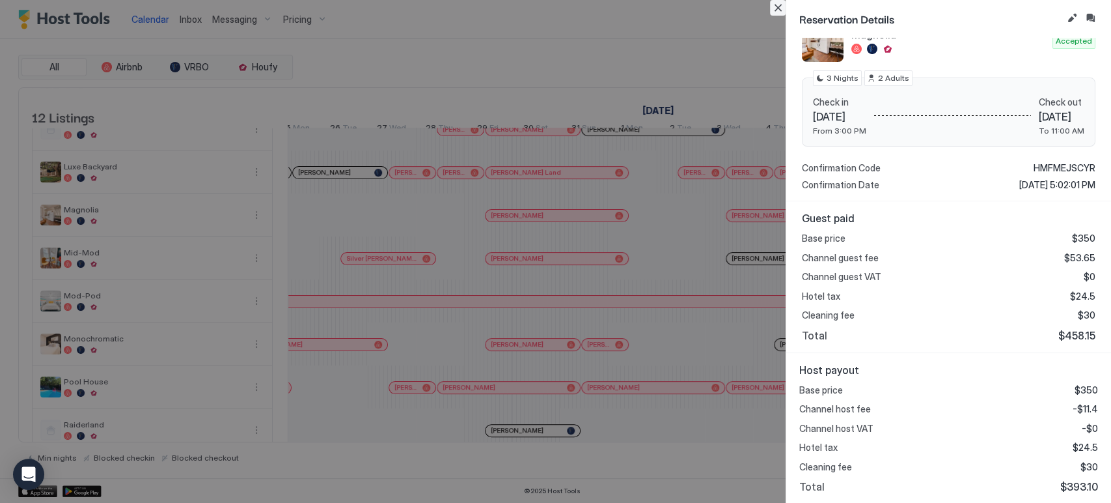
click at [776, 4] on button "Close" at bounding box center [778, 8] width 16 height 16
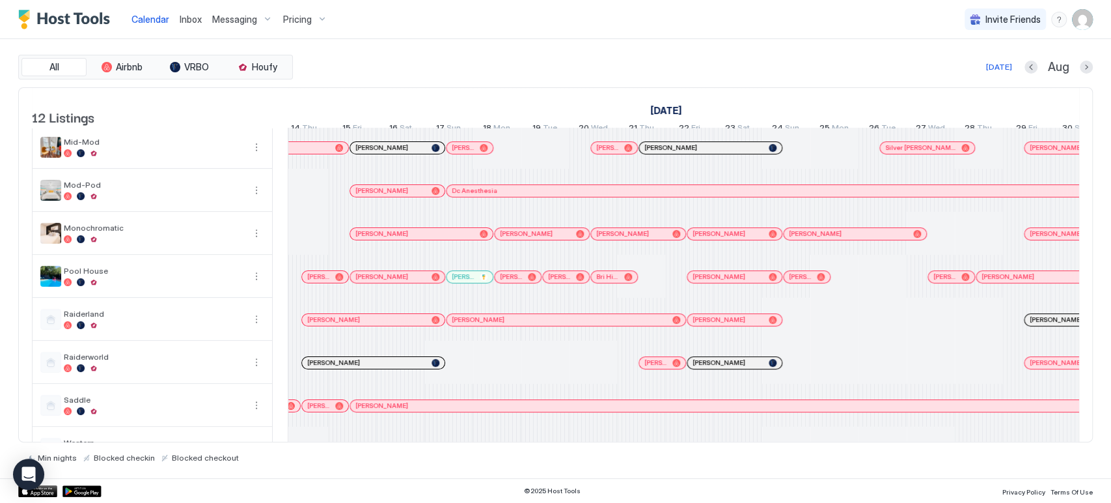
scroll to position [0, 734]
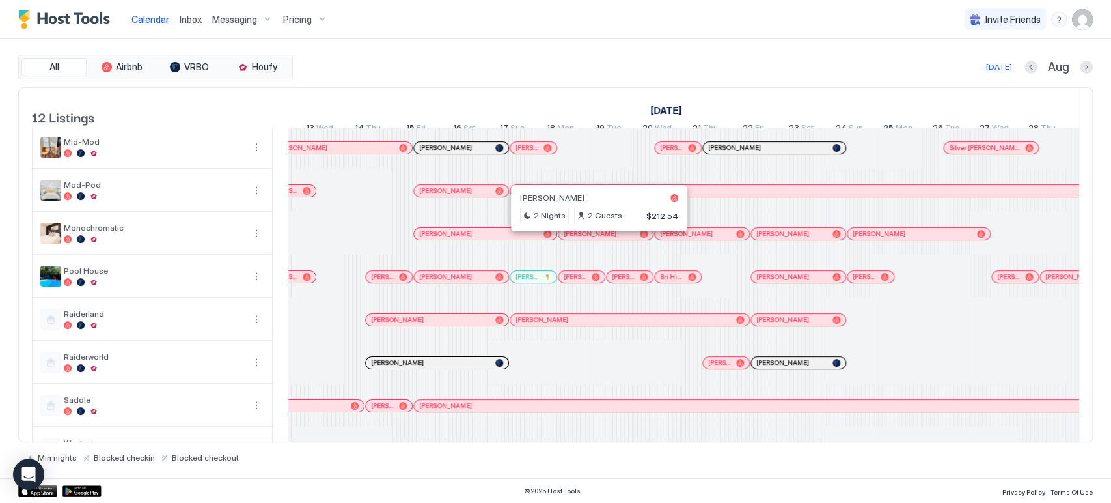
click at [594, 239] on div at bounding box center [594, 234] width 10 height 10
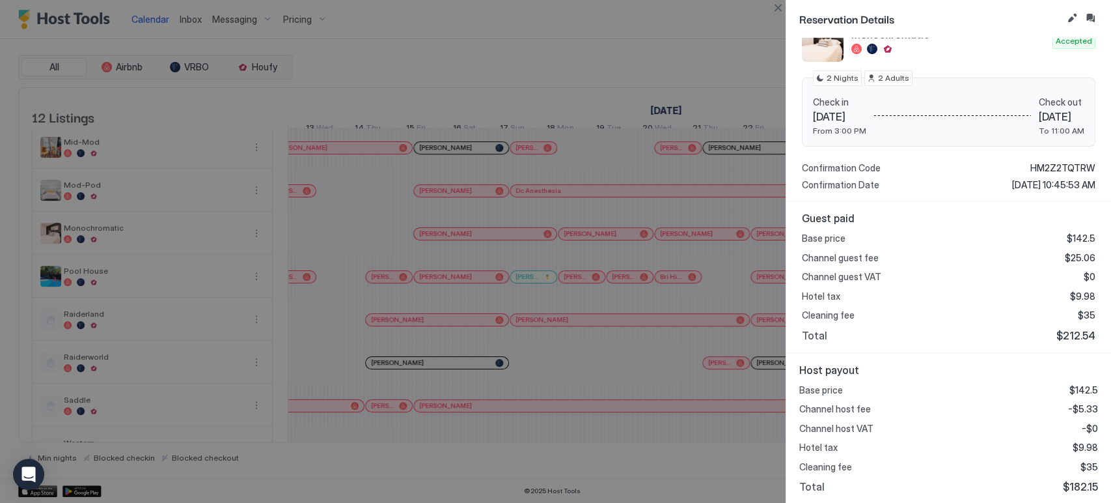
click at [781, 18] on div at bounding box center [555, 251] width 1111 height 503
click at [778, 14] on button "Close" at bounding box center [778, 8] width 16 height 16
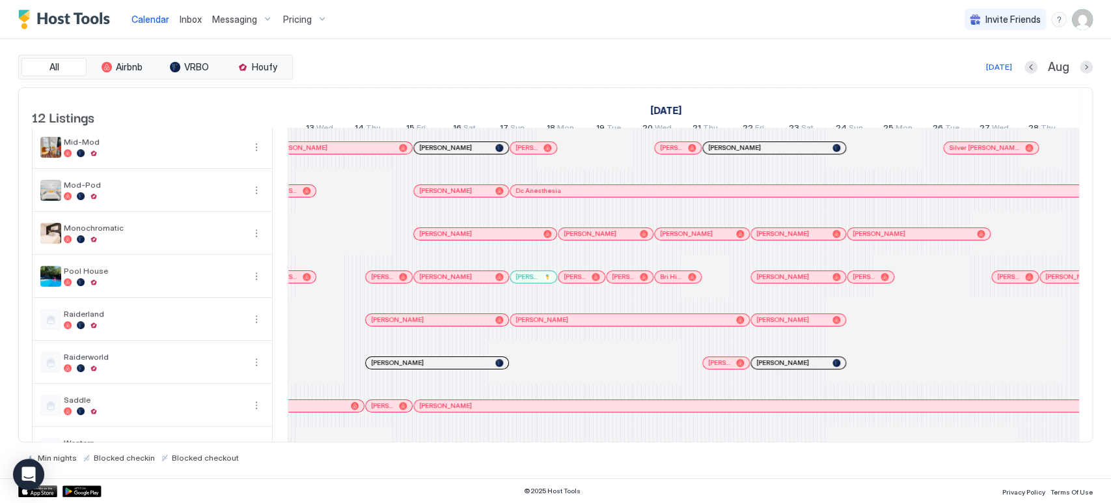
click at [703, 236] on div "[PERSON_NAME]" at bounding box center [702, 234] width 94 height 12
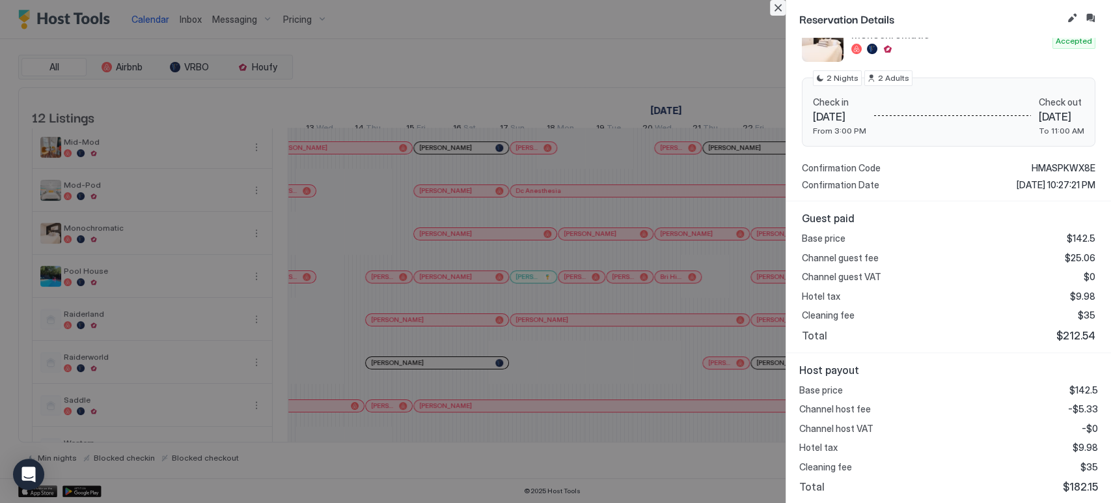
click at [774, 1] on button "Close" at bounding box center [778, 8] width 16 height 16
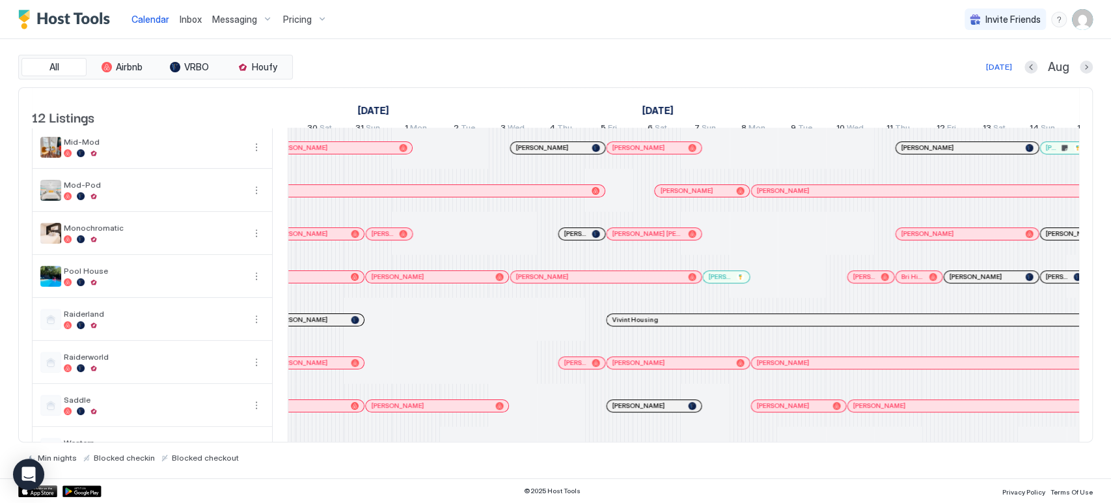
scroll to position [0, 1577]
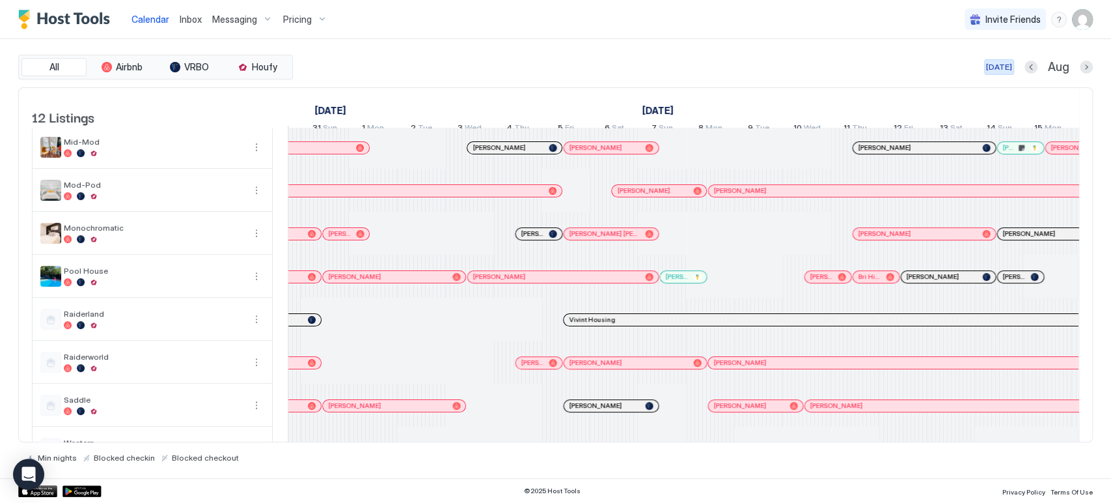
drag, startPoint x: 1008, startPoint y: 71, endPoint x: 730, endPoint y: 501, distance: 512.3
click at [1008, 71] on div "[DATE]" at bounding box center [999, 67] width 26 height 12
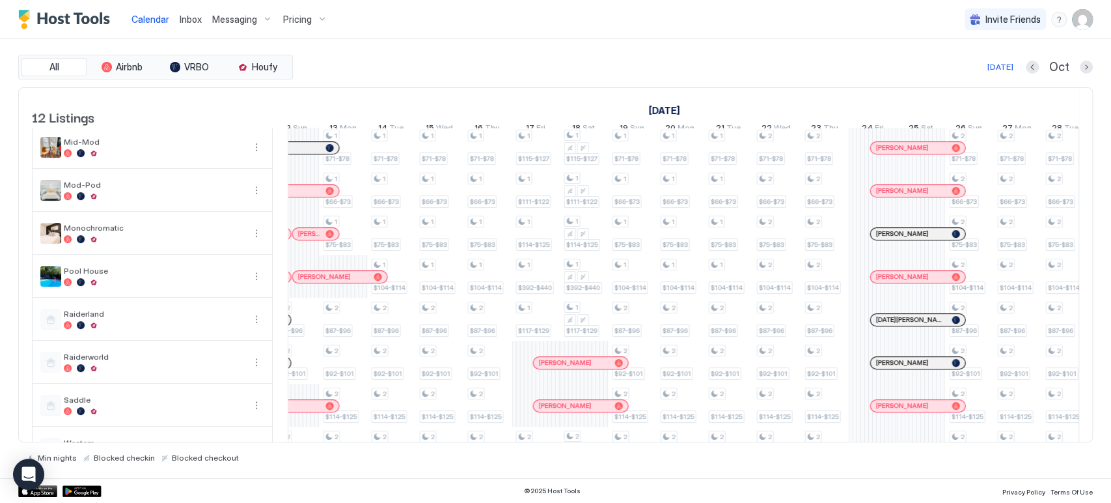
scroll to position [0, 1698]
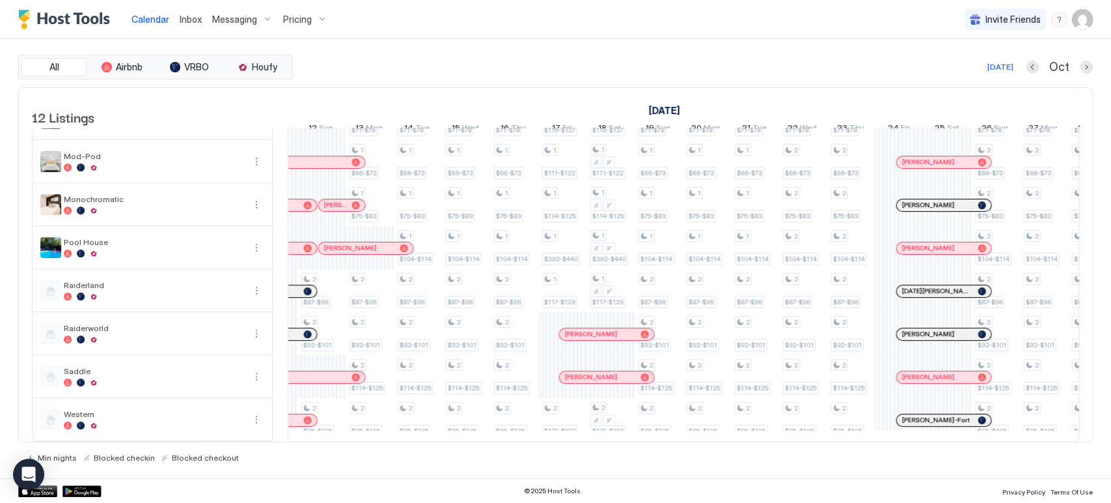
click at [609, 329] on div at bounding box center [609, 334] width 10 height 10
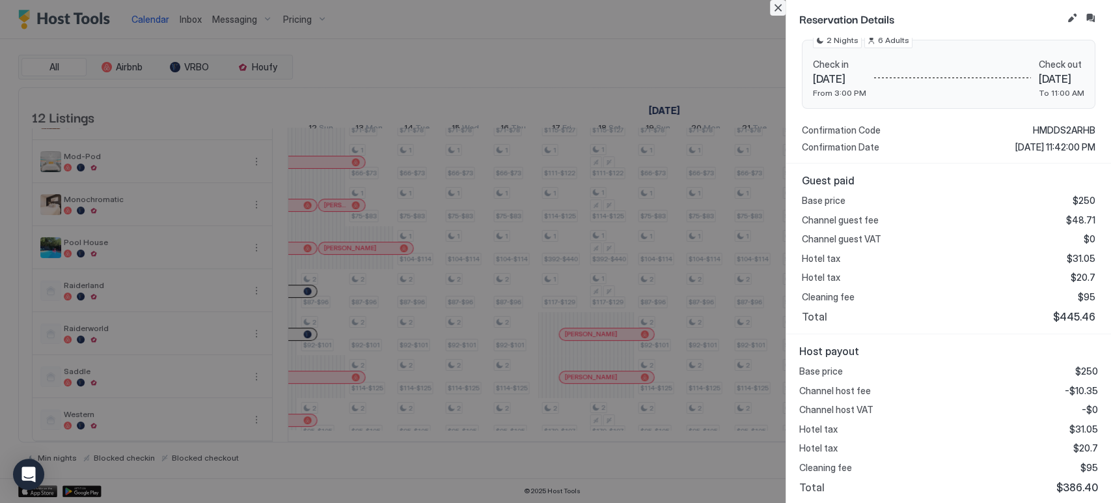
click at [779, 4] on button "Close" at bounding box center [778, 8] width 16 height 16
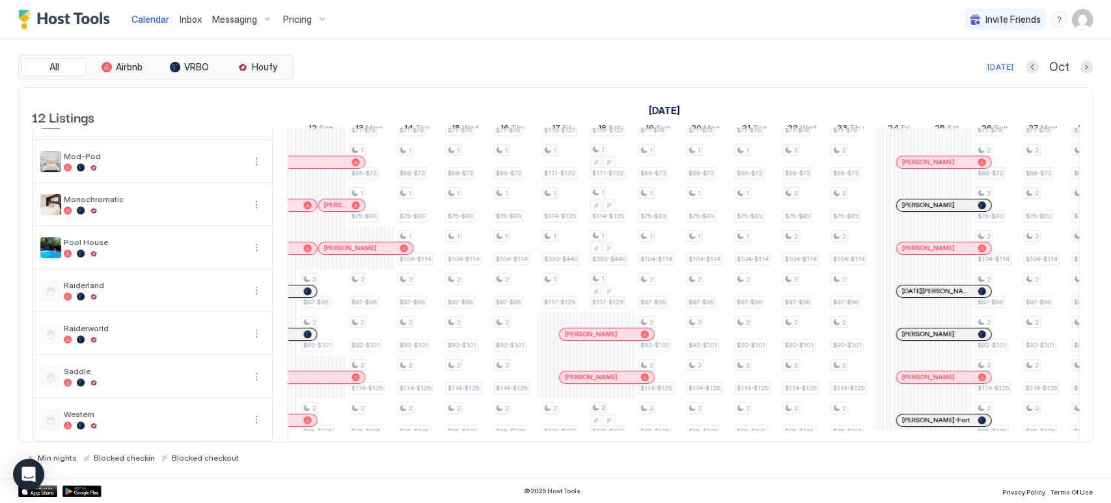
click at [599, 372] on span "[PERSON_NAME]" at bounding box center [590, 376] width 53 height 8
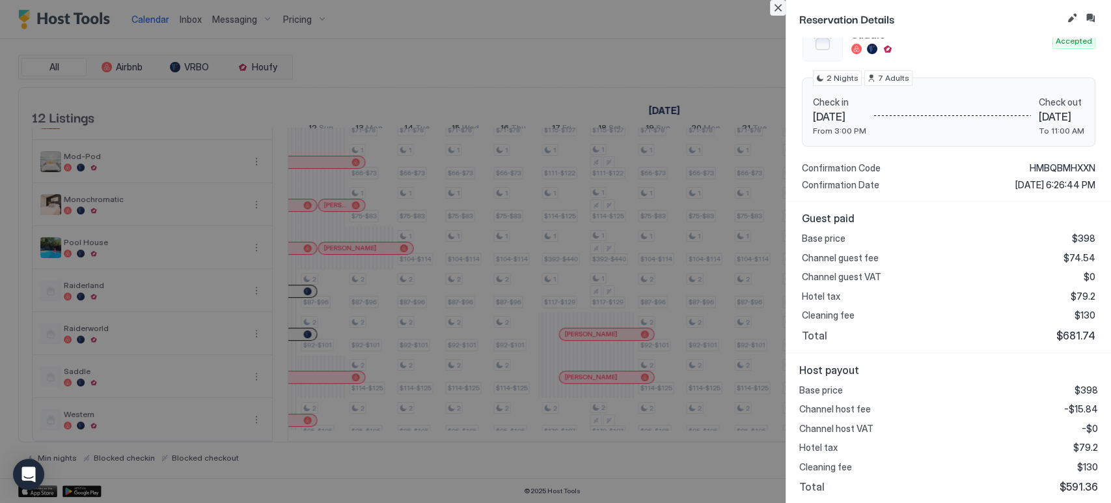
click at [782, 12] on button "Close" at bounding box center [778, 8] width 16 height 16
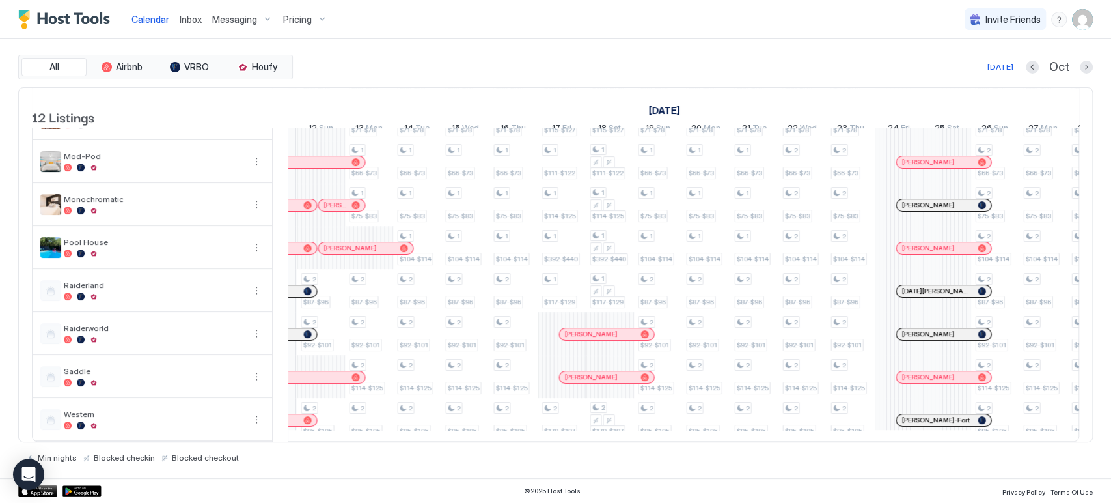
click at [594, 329] on div at bounding box center [594, 334] width 10 height 10
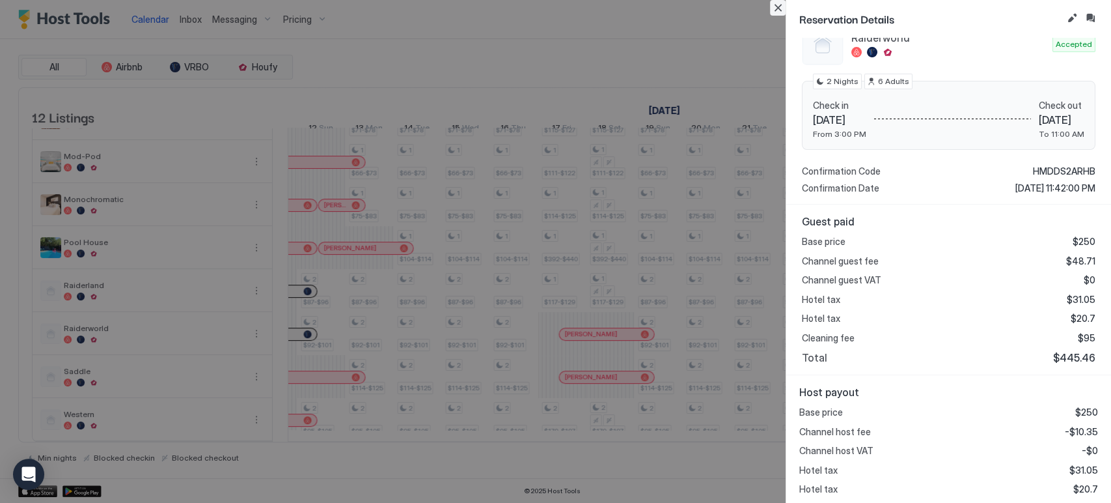
click at [775, 7] on button "Close" at bounding box center [778, 8] width 16 height 16
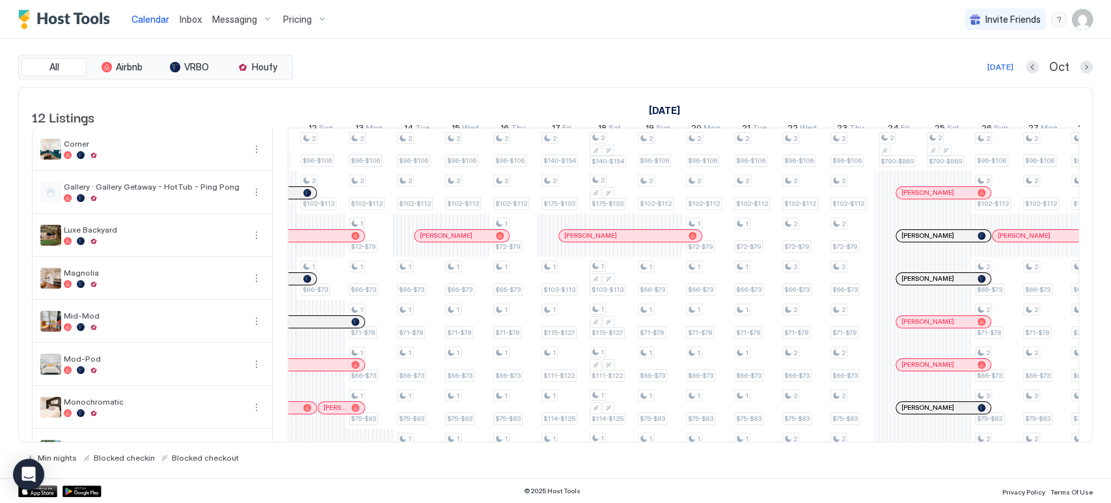
click at [624, 240] on div "[PERSON_NAME]" at bounding box center [630, 236] width 143 height 12
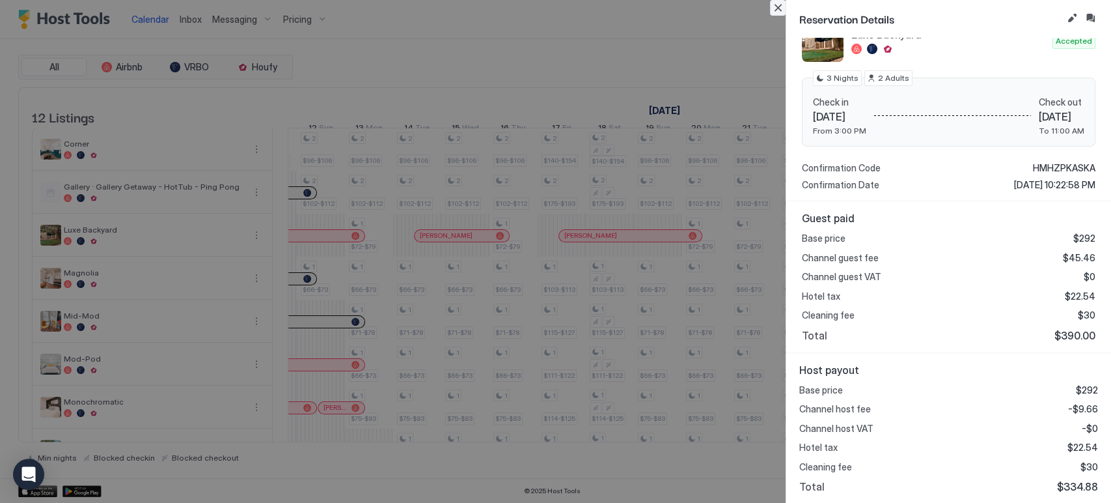
click at [783, 9] on button "Close" at bounding box center [778, 8] width 16 height 16
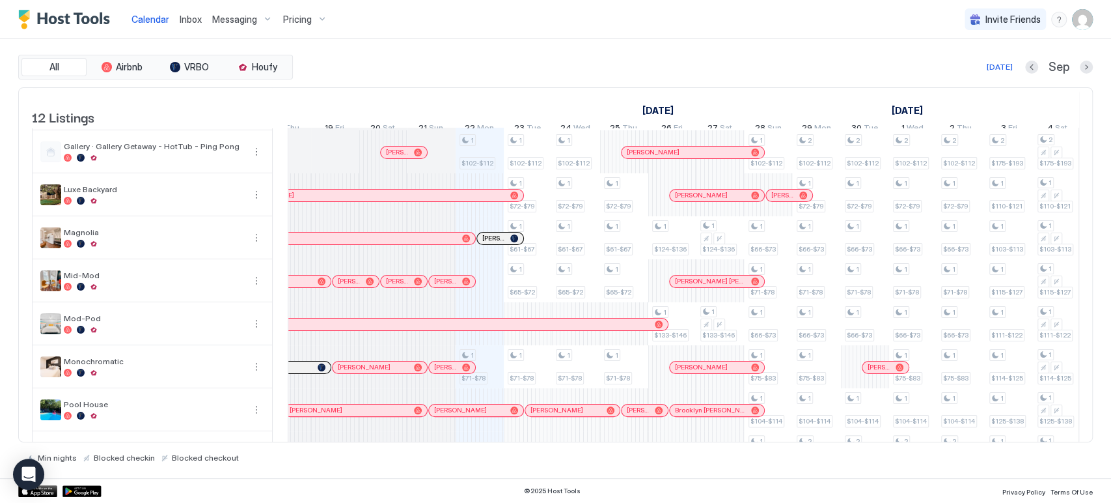
scroll to position [38, 0]
